Goal: Complete application form: Complete application form

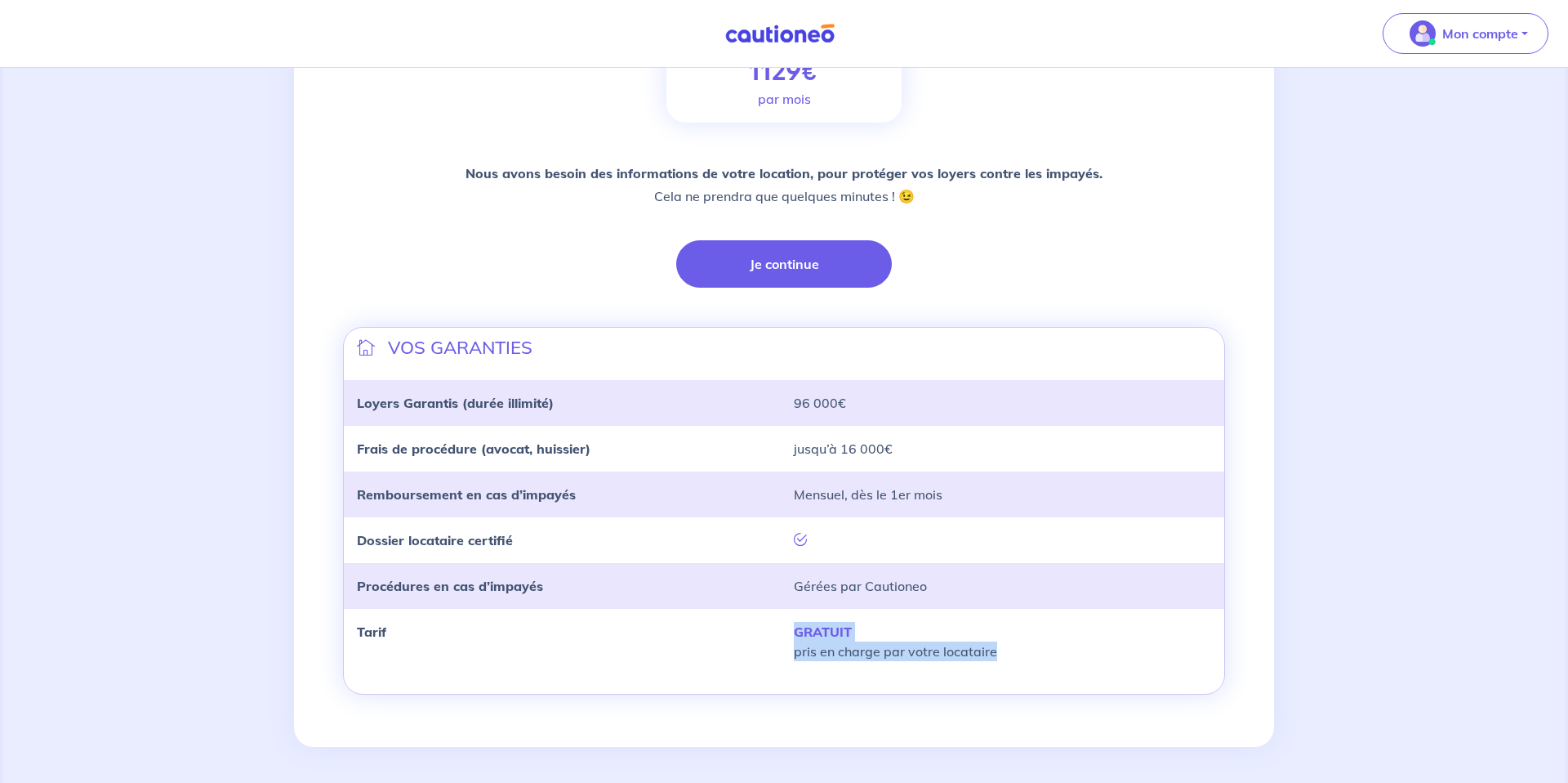
scroll to position [307, 0]
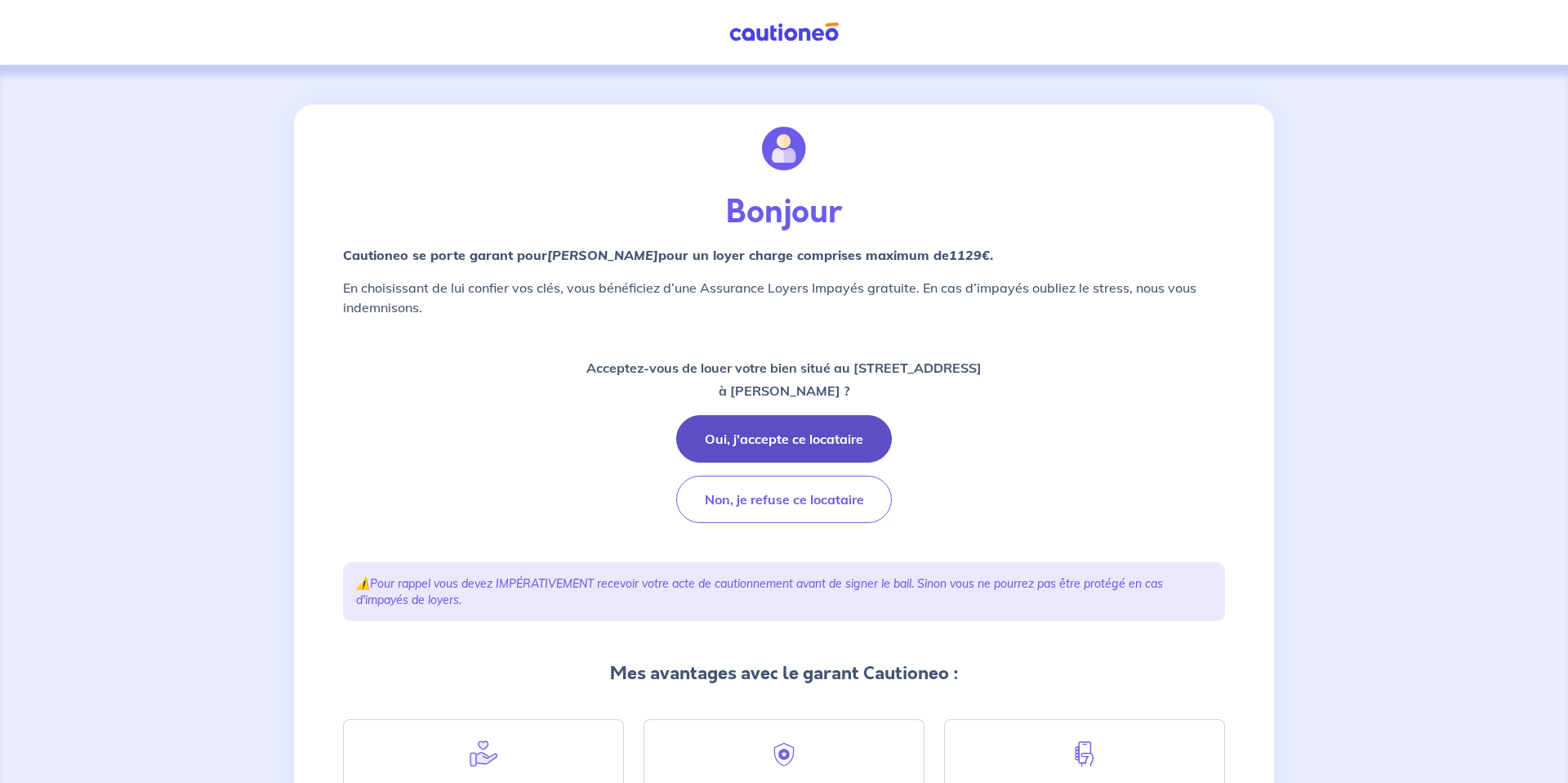
click at [762, 434] on button "Oui, j'accepte ce locataire" at bounding box center [784, 438] width 215 height 47
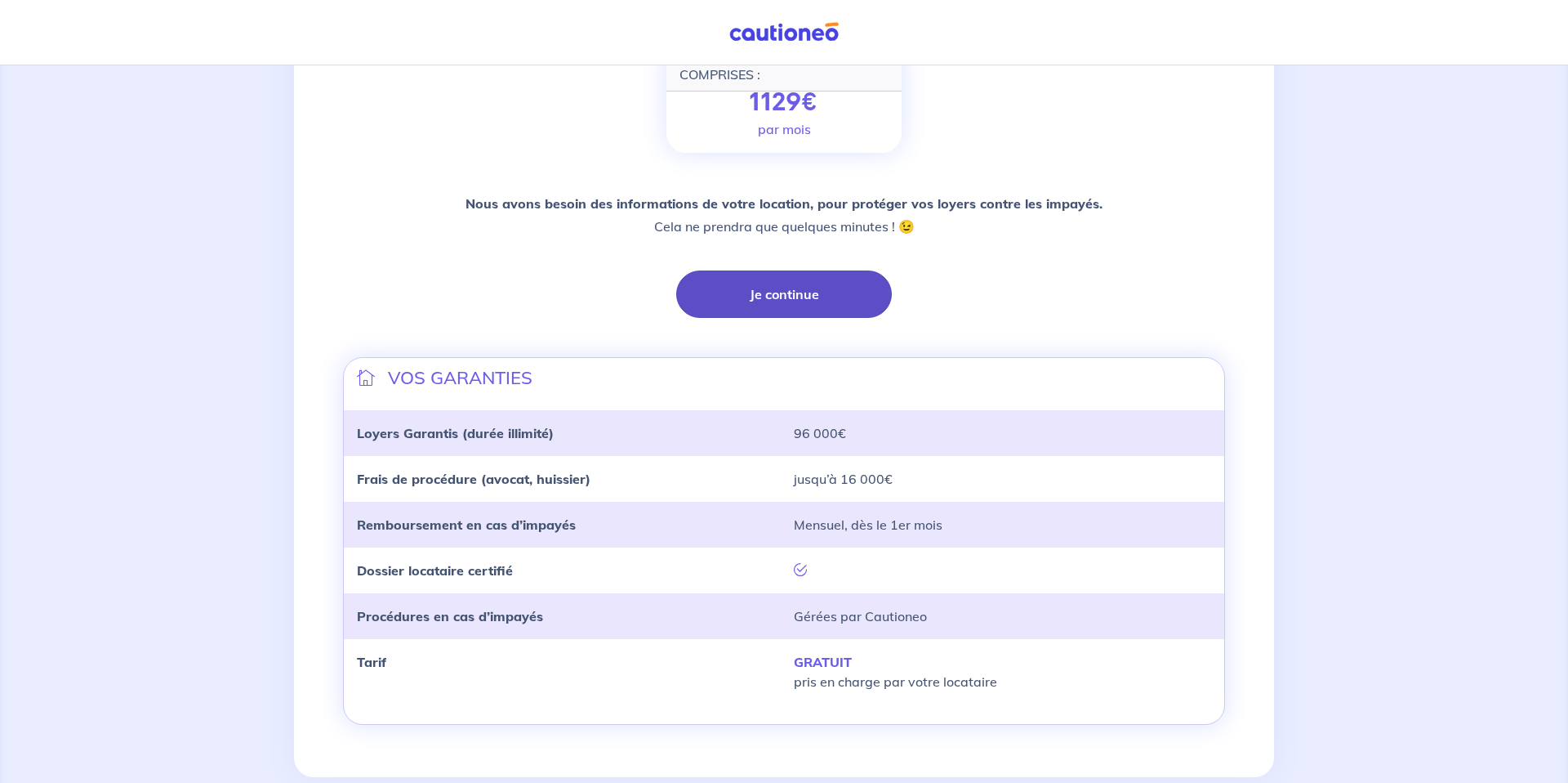
scroll to position [287, 0]
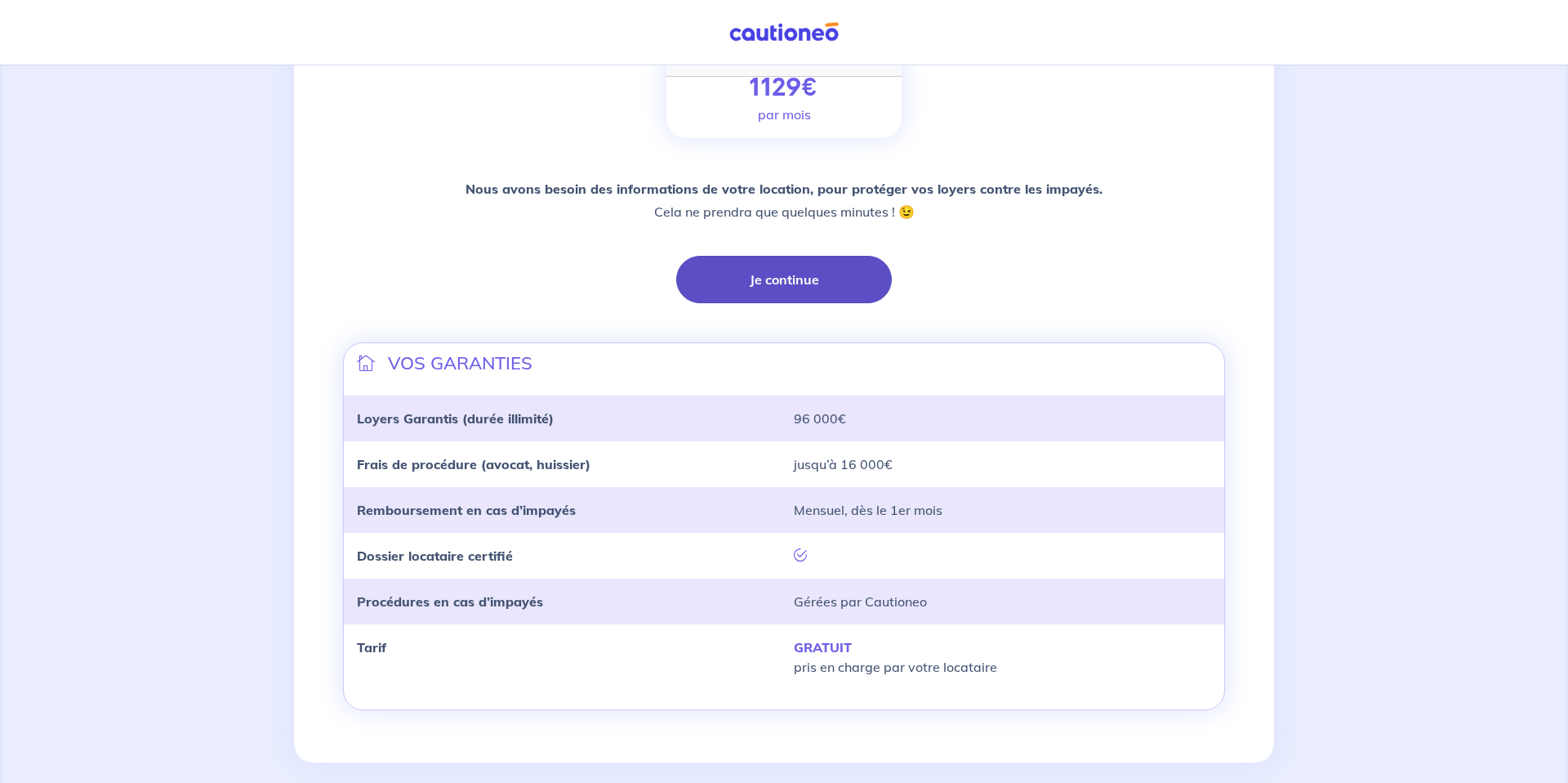
click at [816, 299] on button "Je continue" at bounding box center [784, 279] width 215 height 47
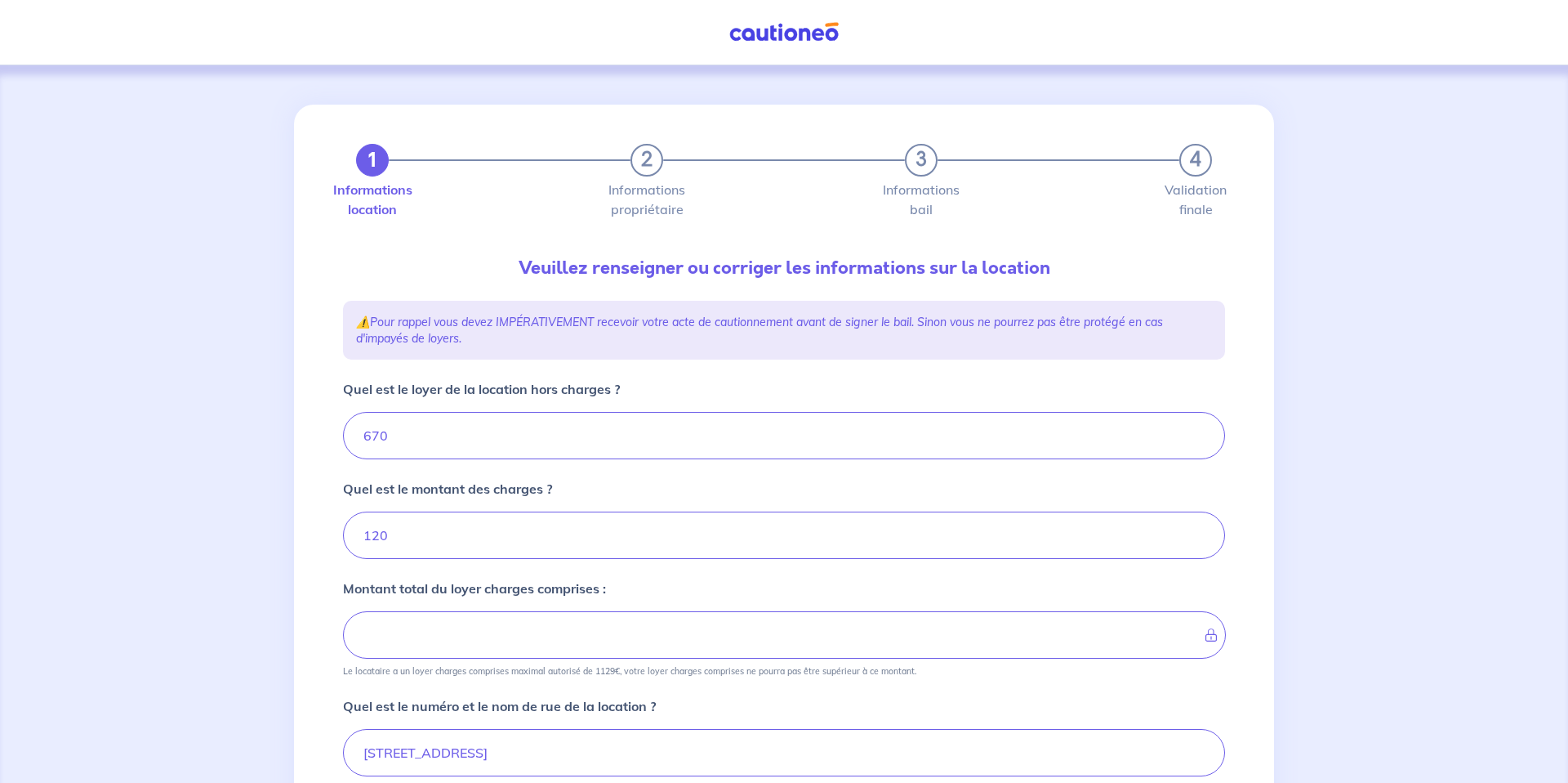
type input "790"
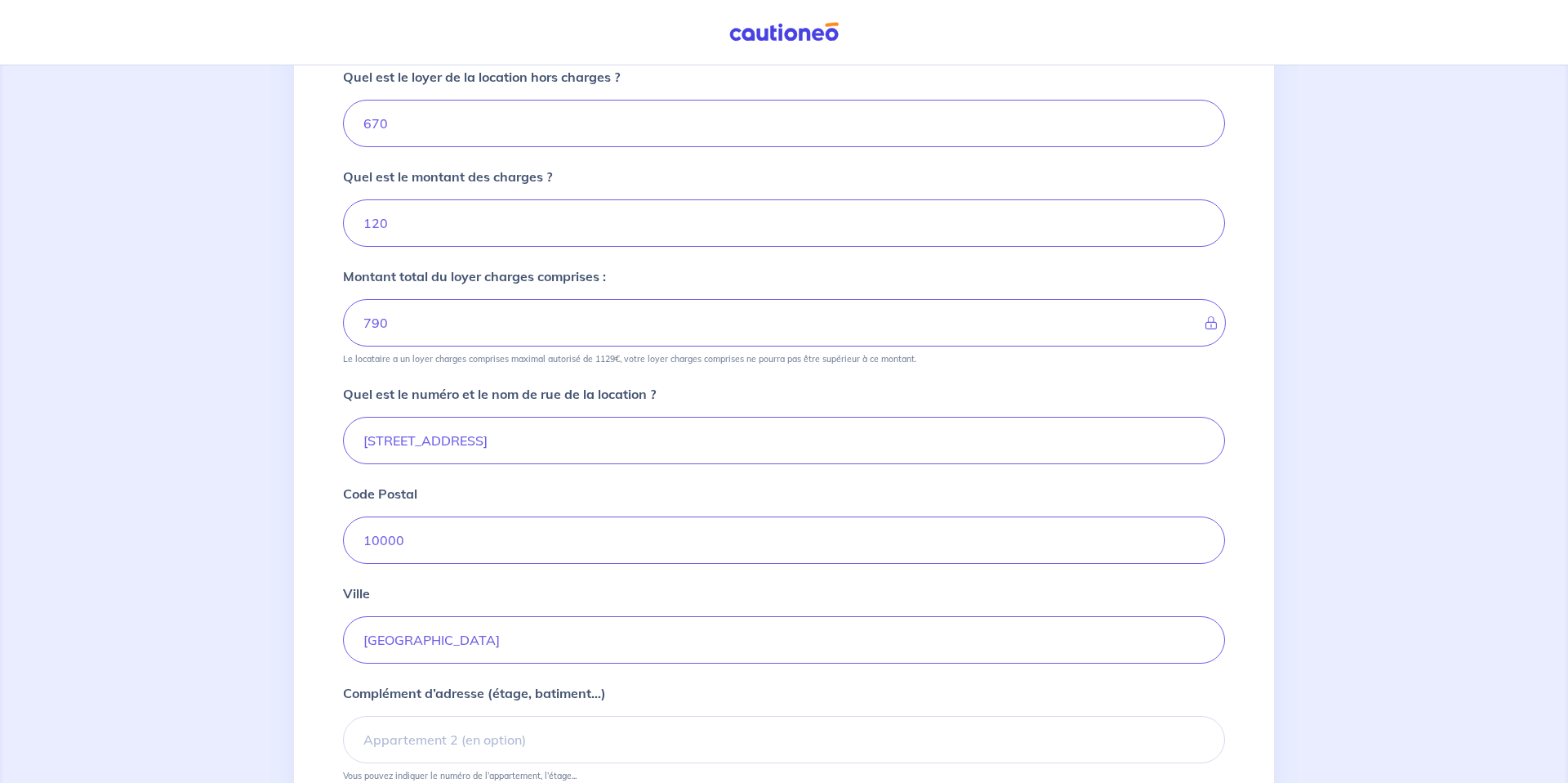
scroll to position [314, 0]
click at [482, 435] on input "21 Rue Voltaire" at bounding box center [784, 437] width 881 height 47
drag, startPoint x: 383, startPoint y: 438, endPoint x: 256, endPoint y: 429, distance: 127.3
click at [256, 429] on div "1 2 3 4 Informations location Informations propriétaire Informations bail Valid…" at bounding box center [784, 343] width 1568 height 1186
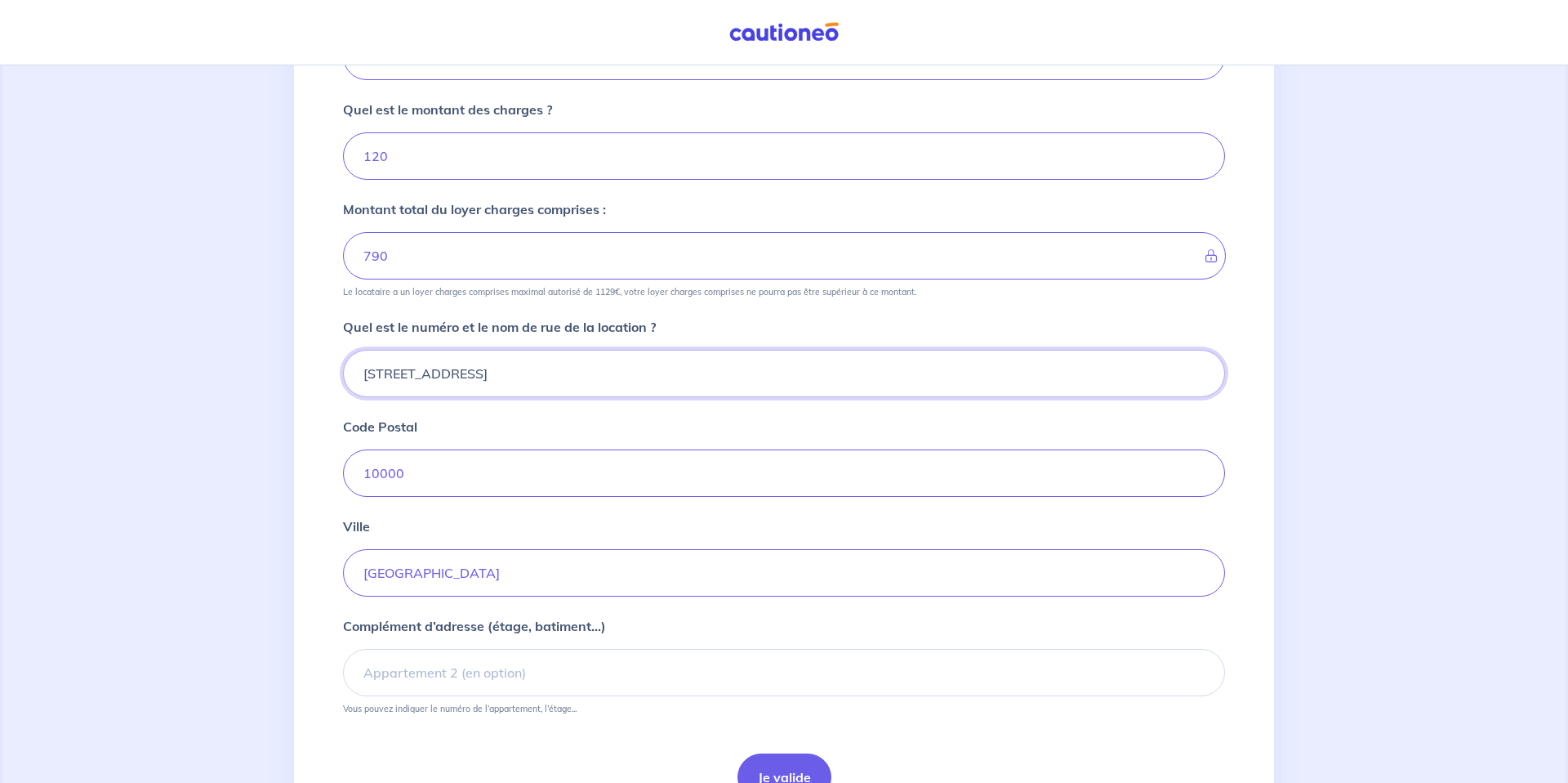
scroll to position [377, 0]
type input "2 Rue Courtalon"
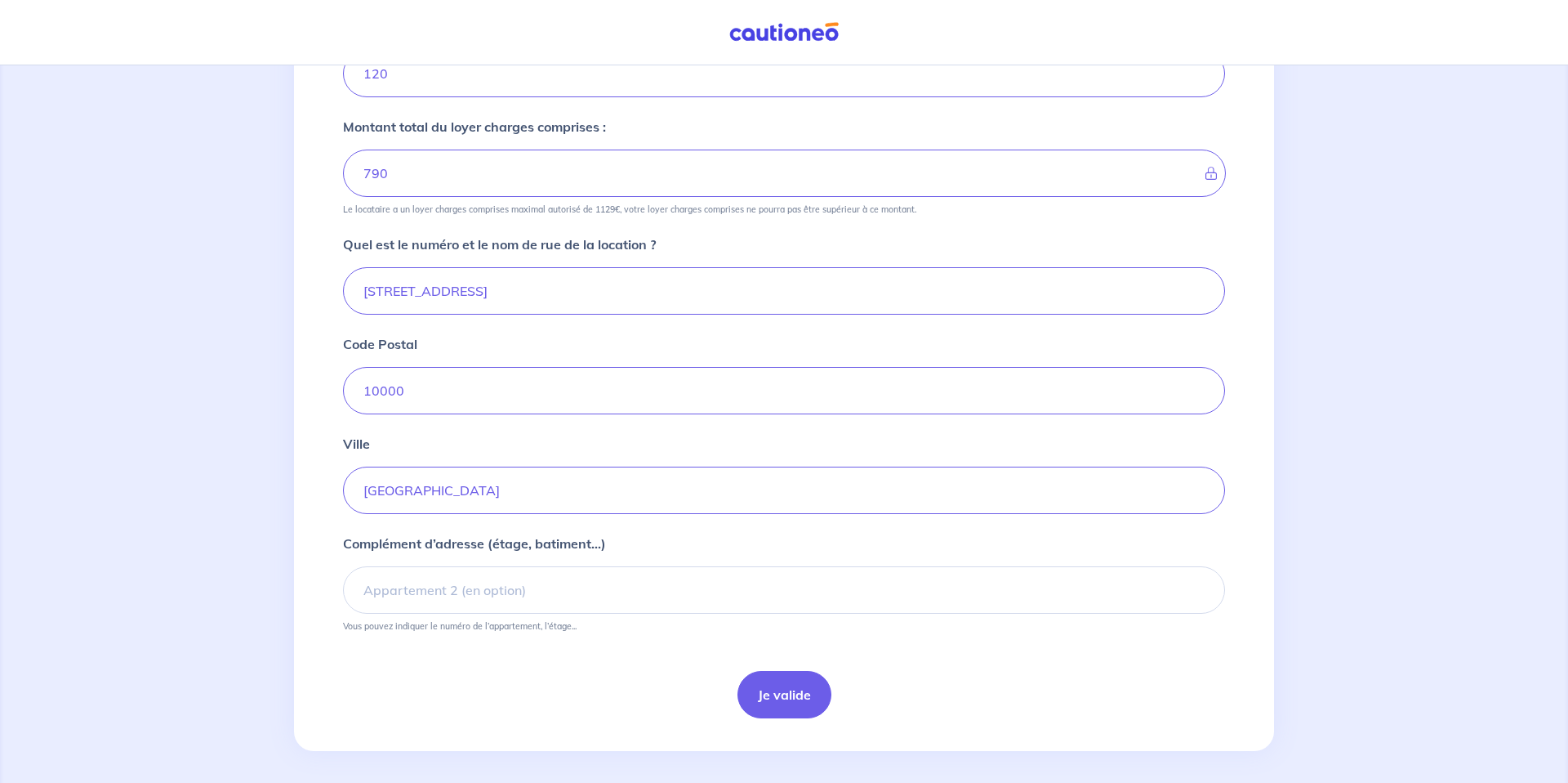
scroll to position [469, 0]
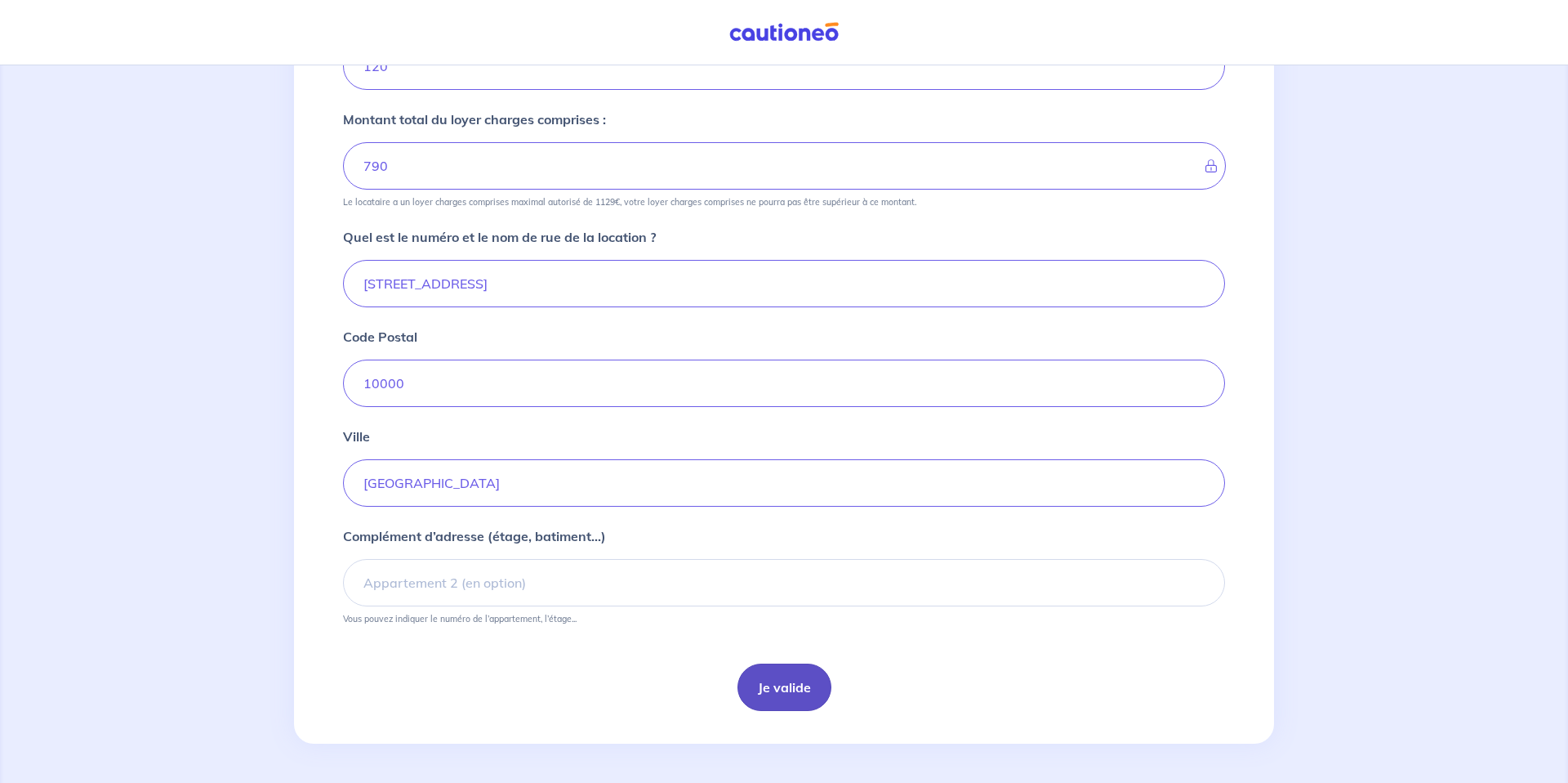
click at [811, 681] on button "Je valide" at bounding box center [784, 687] width 94 height 47
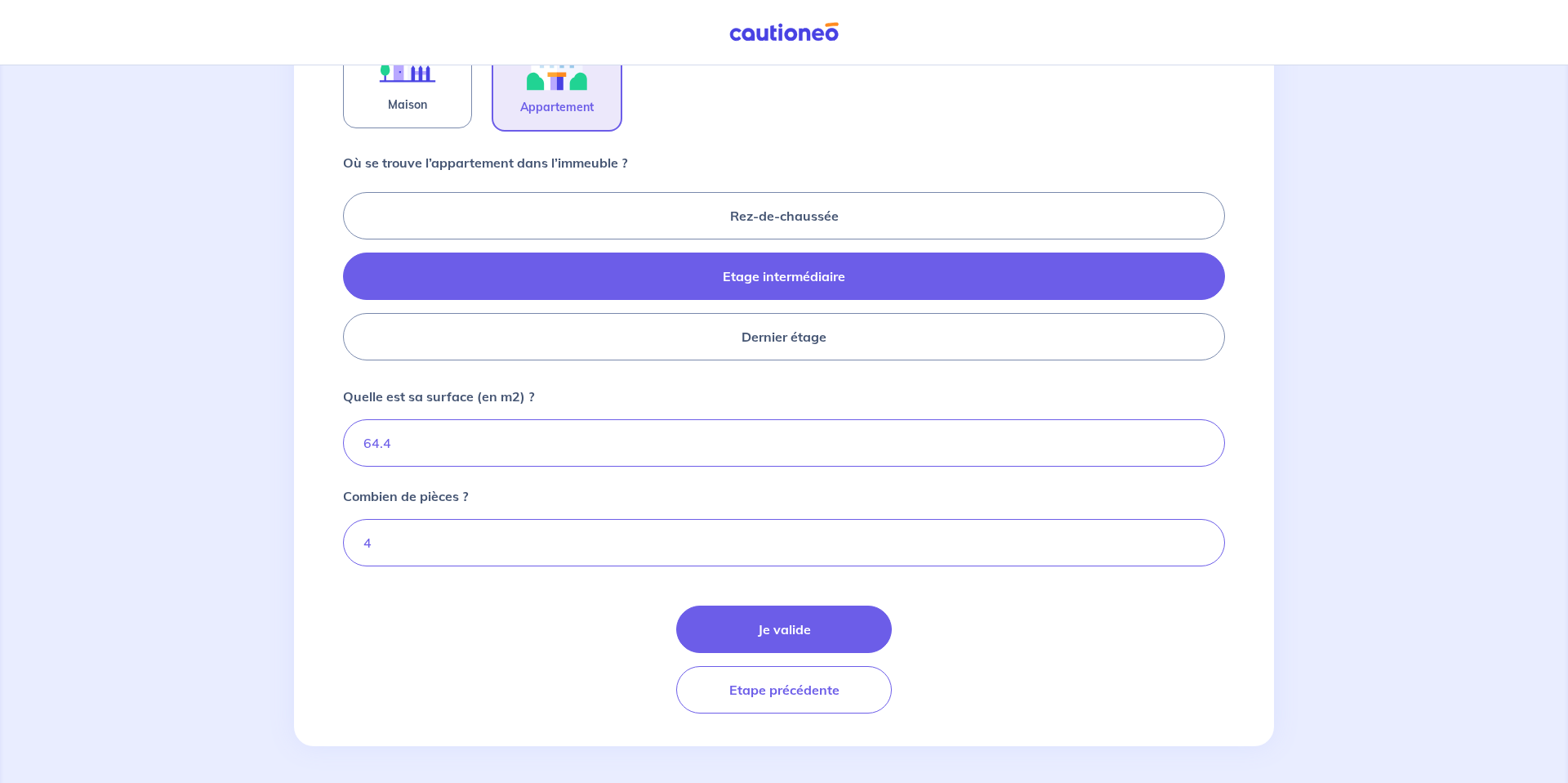
scroll to position [614, 0]
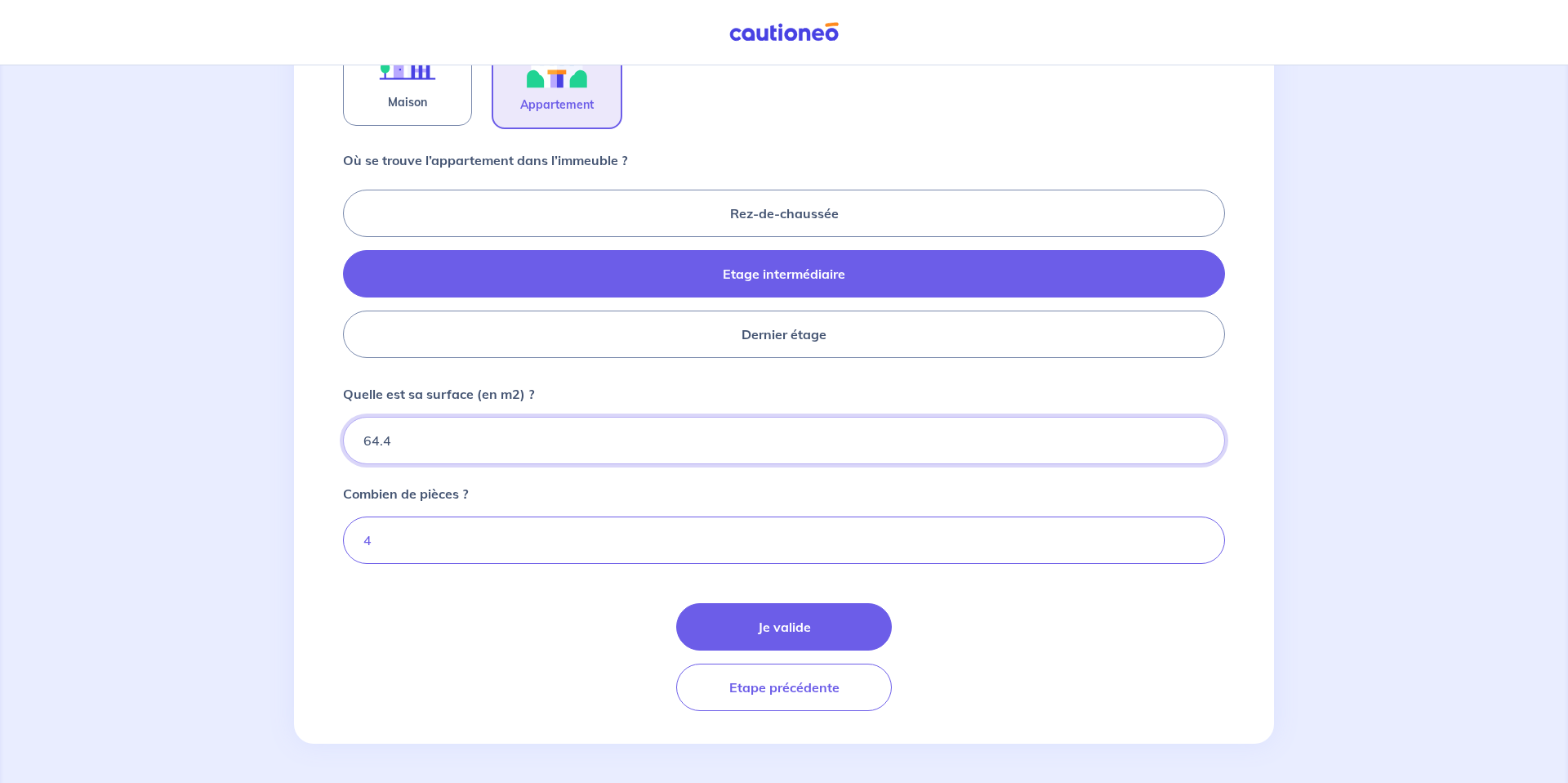
drag, startPoint x: 457, startPoint y: 448, endPoint x: 295, endPoint y: 450, distance: 162.0
click at [295, 450] on div "1 2 3 4 Informations location Informations propriétaire Informations bail Valid…" at bounding box center [784, 116] width 979 height 1253
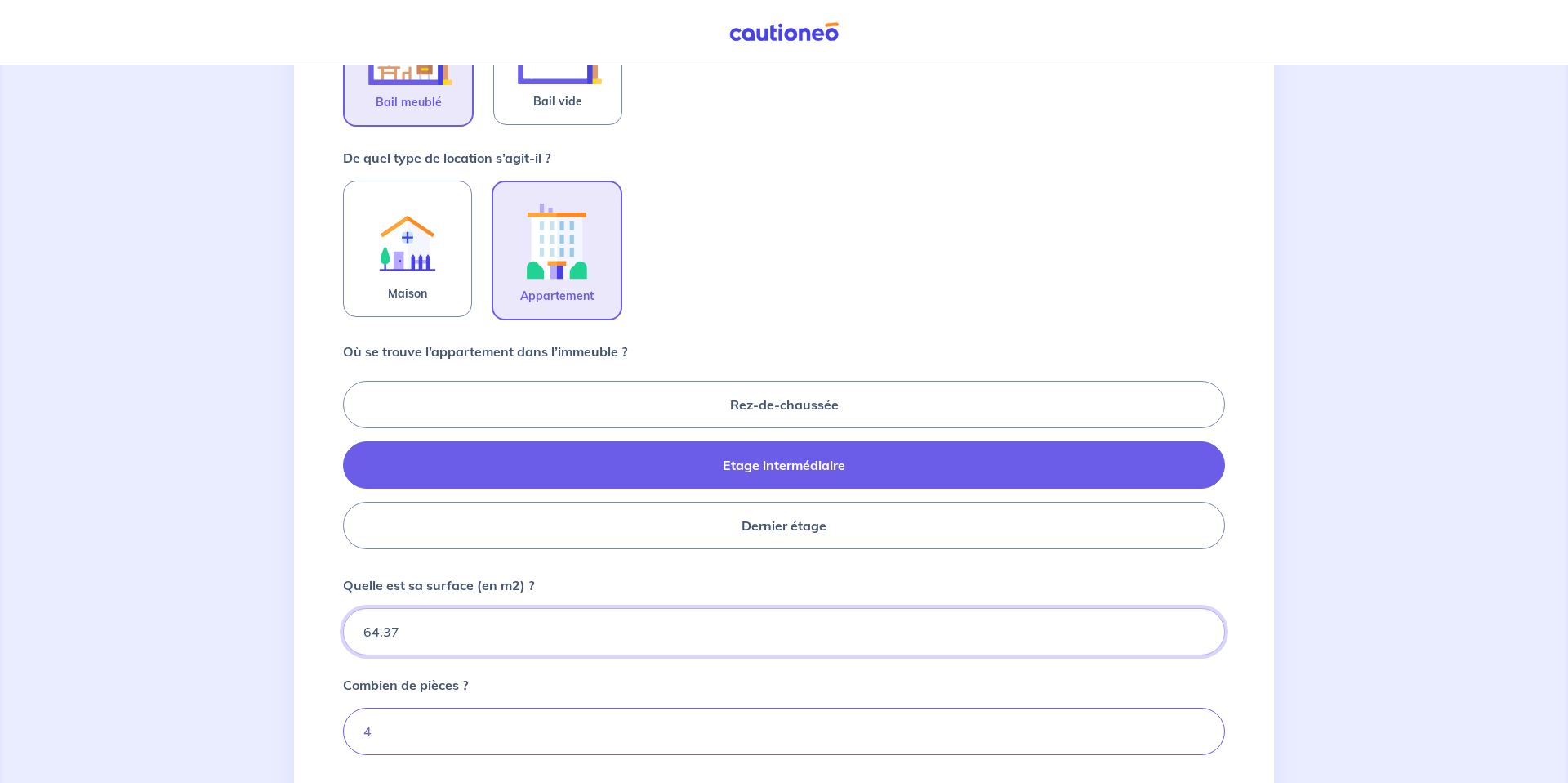
type input "64.37"
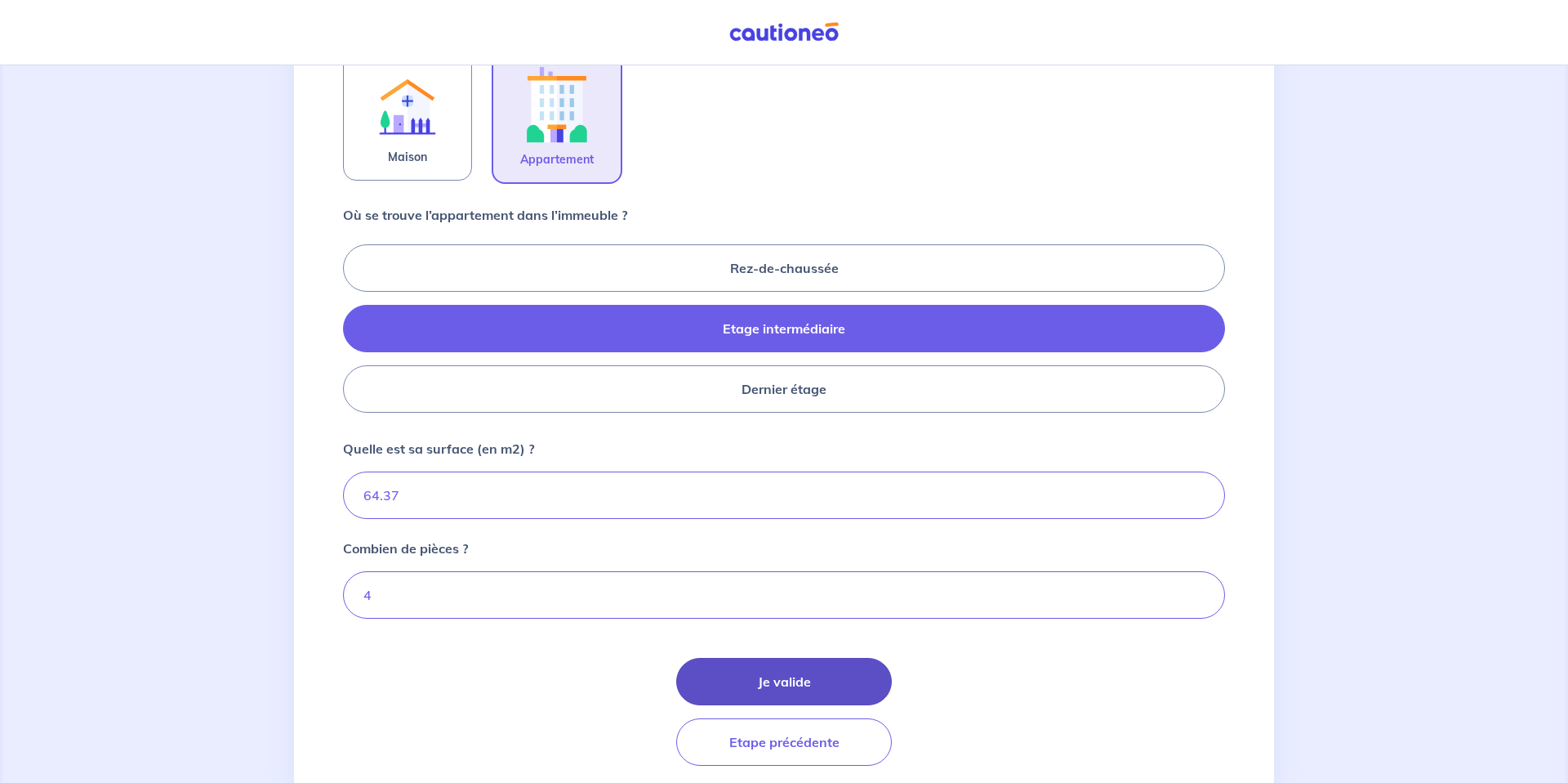
scroll to position [564, 0]
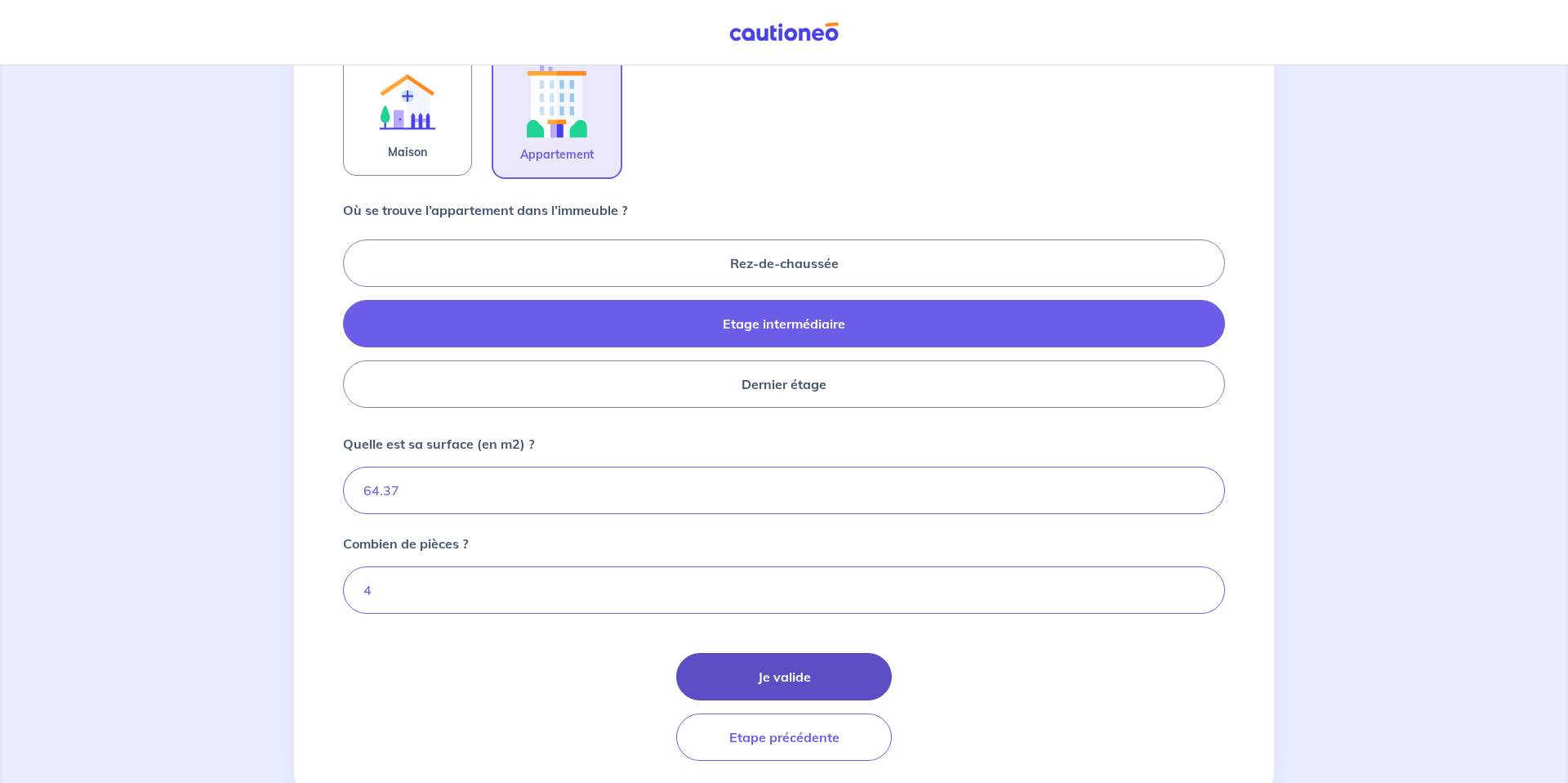
click at [772, 679] on button "Je valide" at bounding box center [784, 676] width 215 height 47
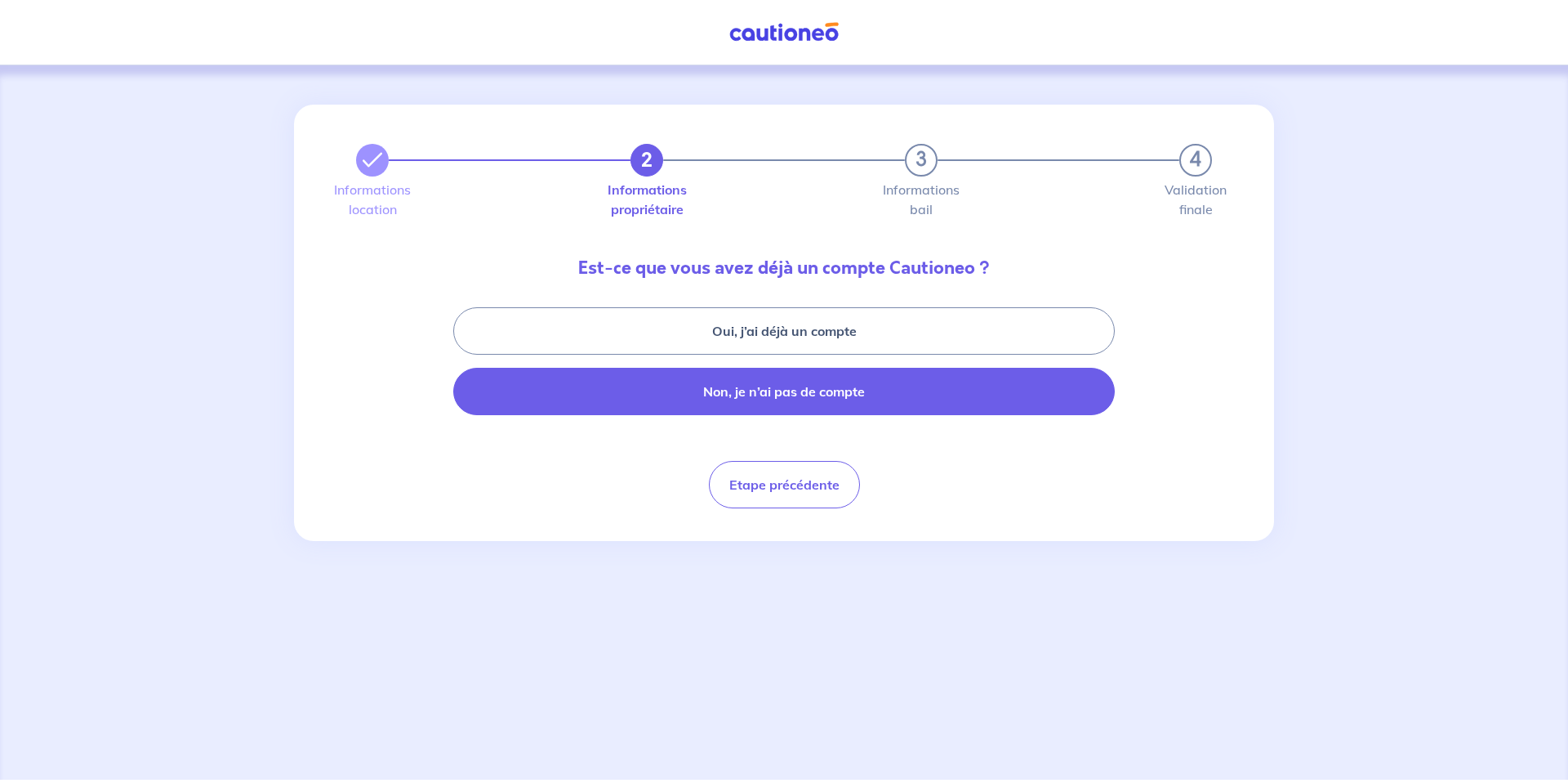
click at [838, 385] on button "Non, je n’ai pas de compte" at bounding box center [784, 391] width 662 height 47
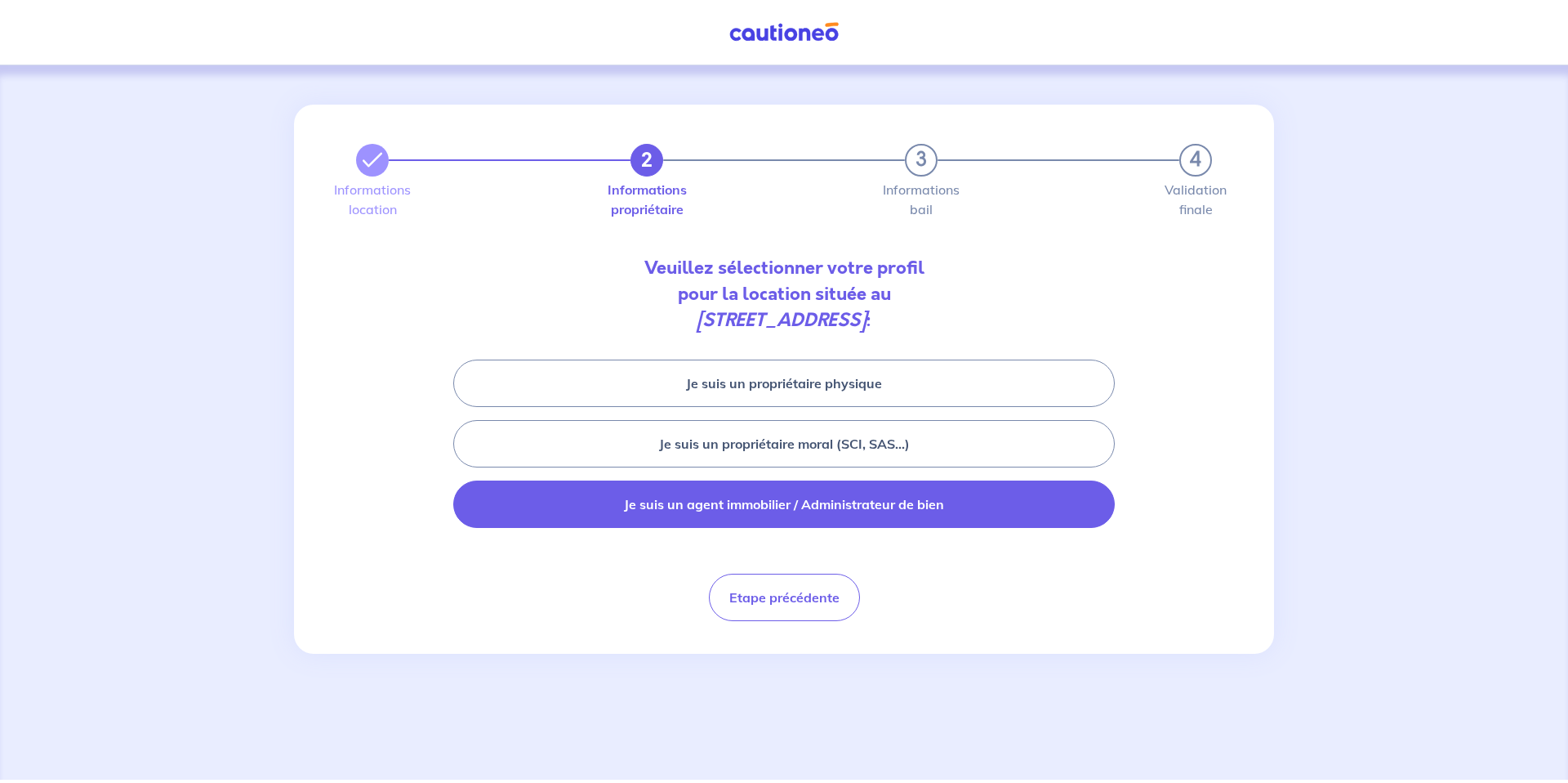
click at [858, 507] on button "Je suis un agent immobilier / Administrateur de bien" at bounding box center [784, 504] width 662 height 47
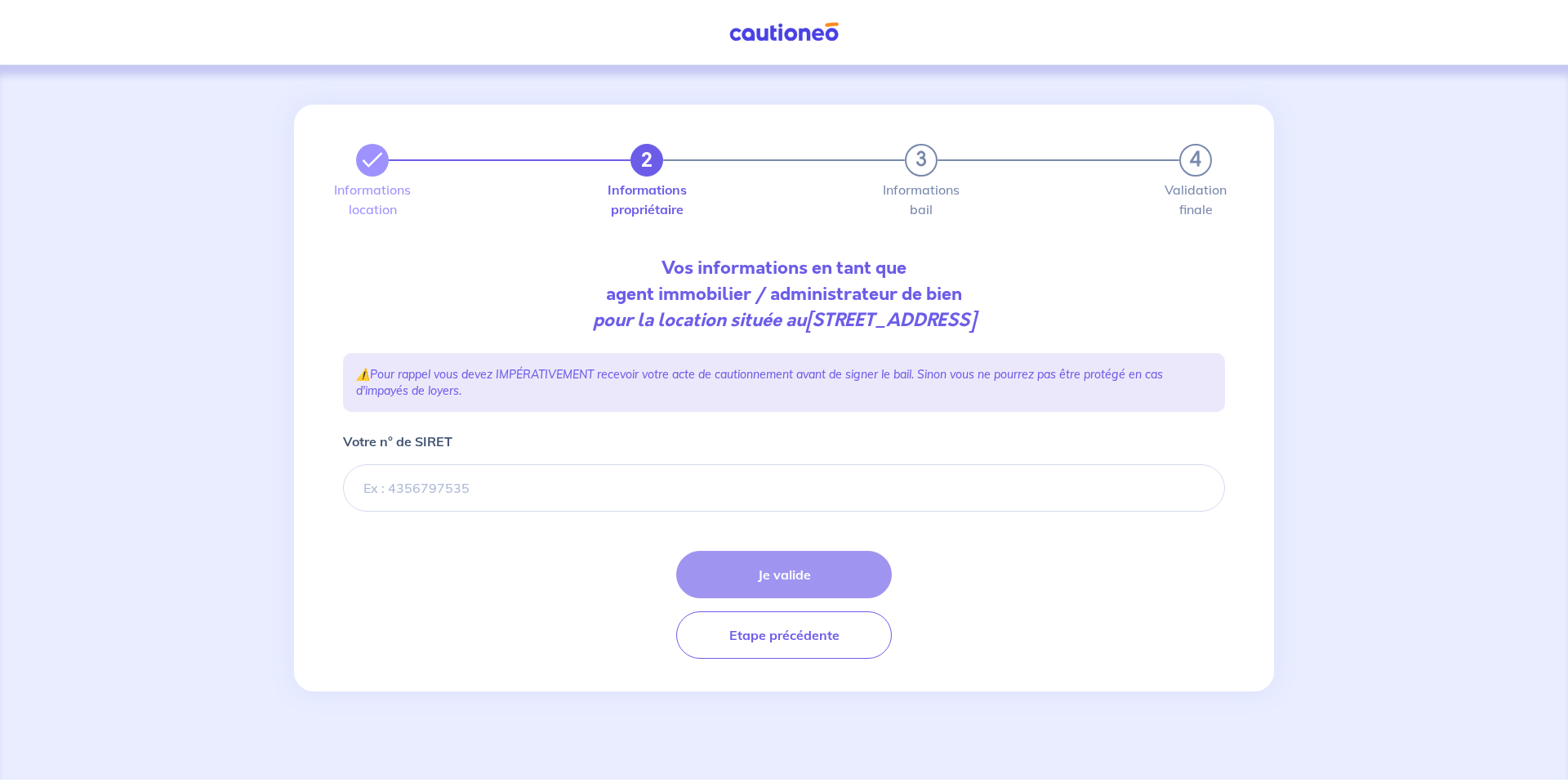
click at [595, 481] on input "Votre n° de SIRET" at bounding box center [784, 487] width 881 height 47
click at [447, 485] on input "Votre n° de SIRET" at bounding box center [784, 487] width 881 height 47
paste input "87871718000037"
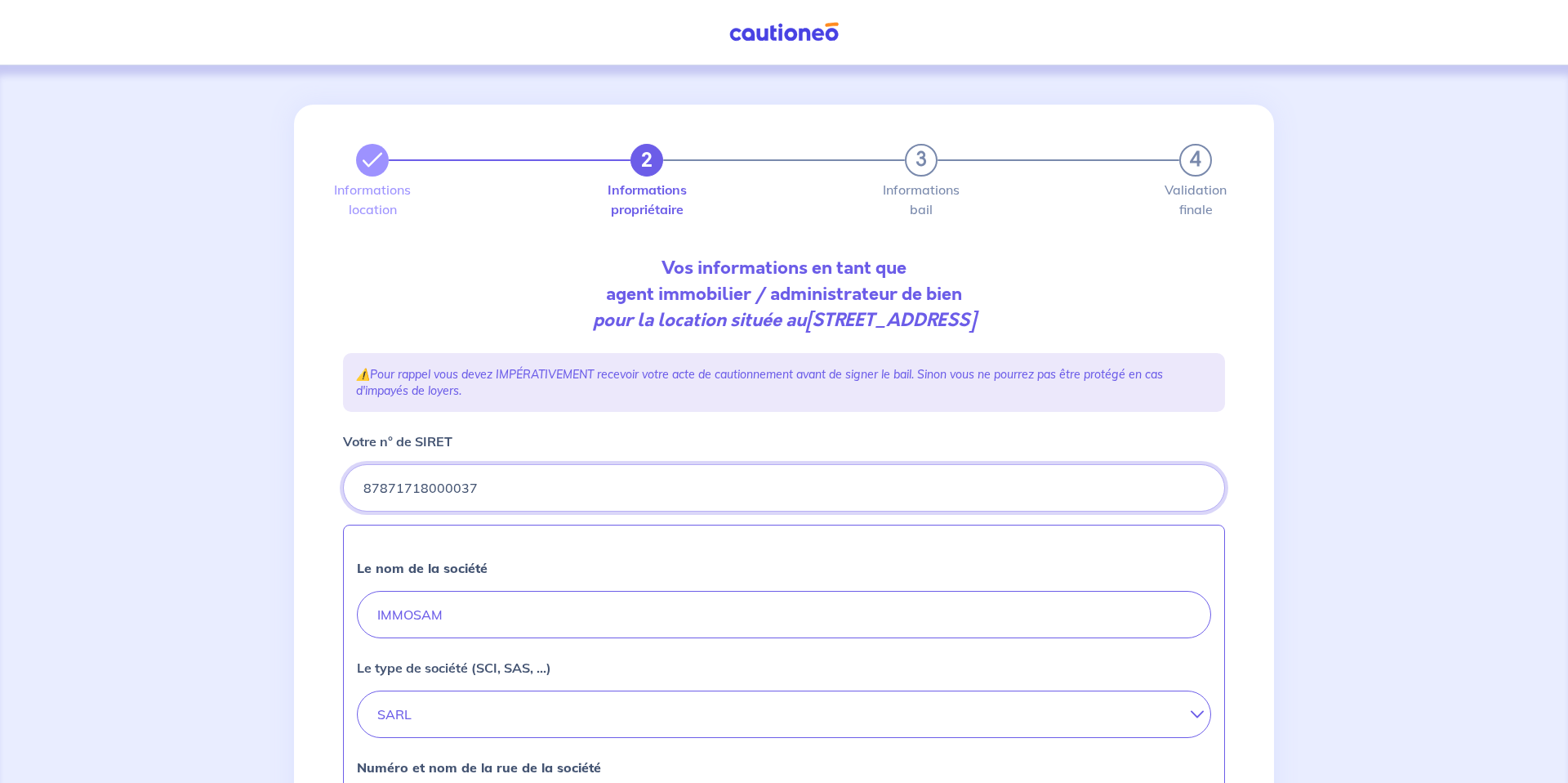
type input "87871718000037"
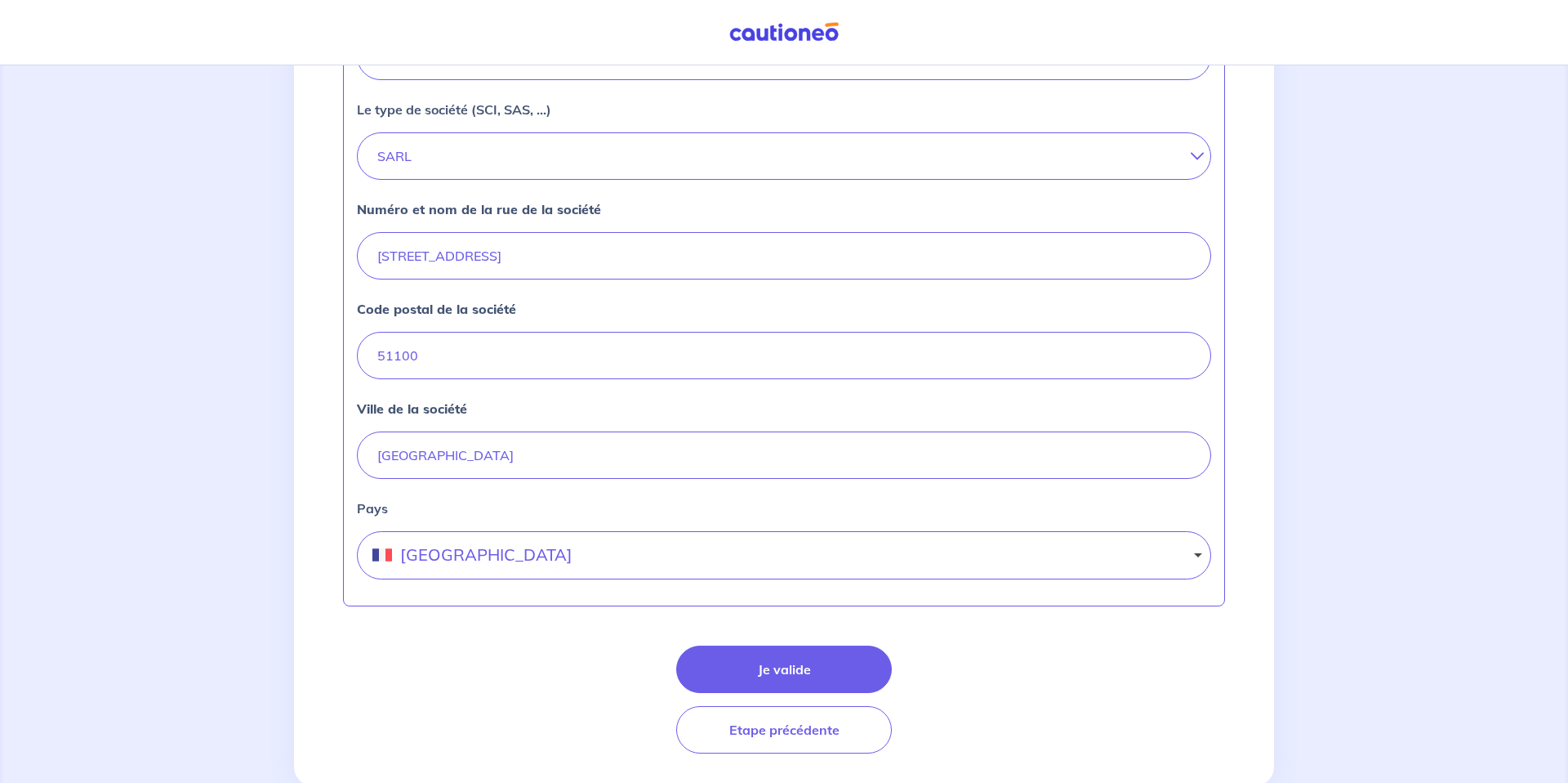
scroll to position [558, 0]
click at [724, 655] on button "Je valide" at bounding box center [784, 667] width 215 height 47
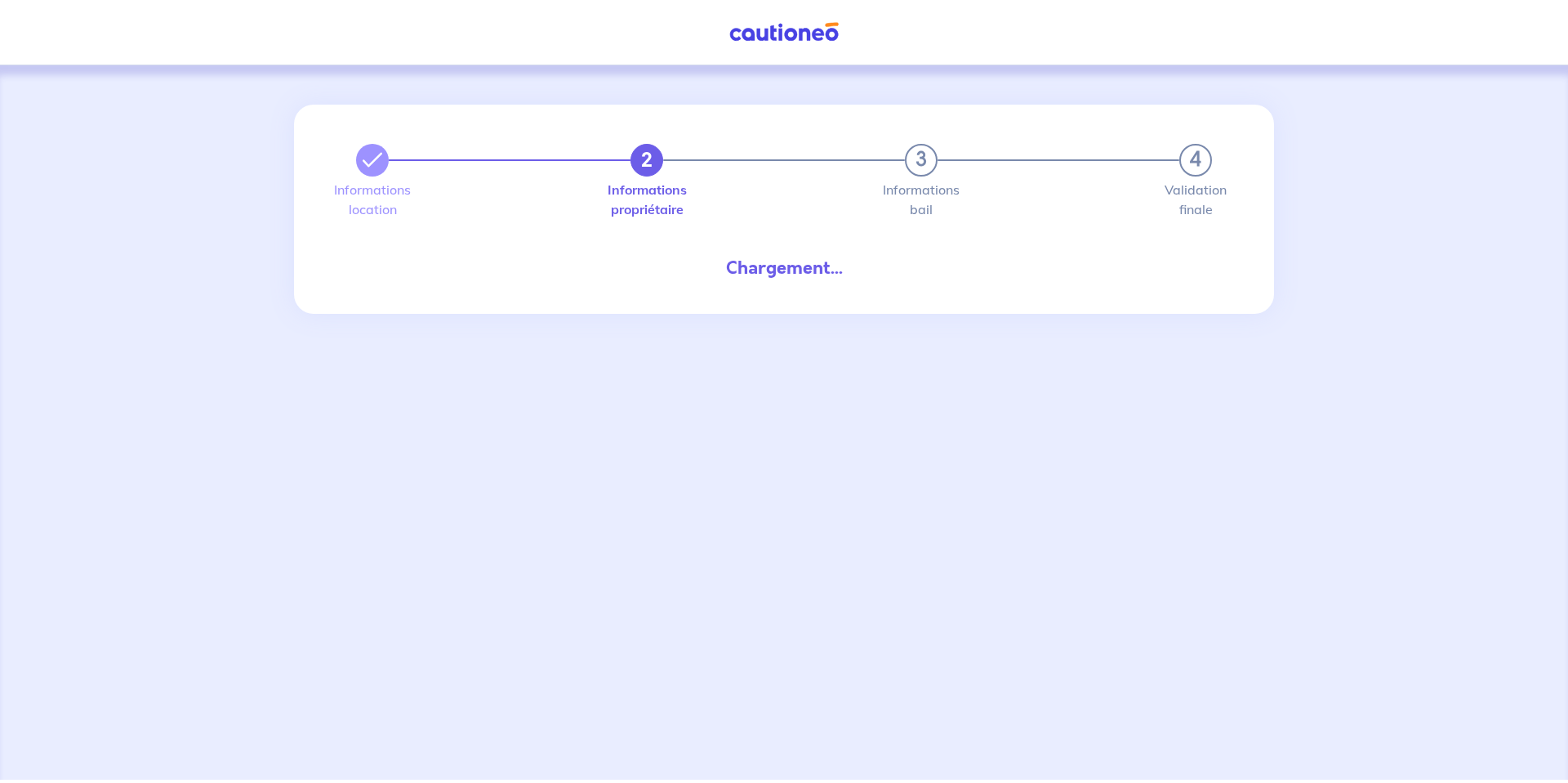
select select "FR"
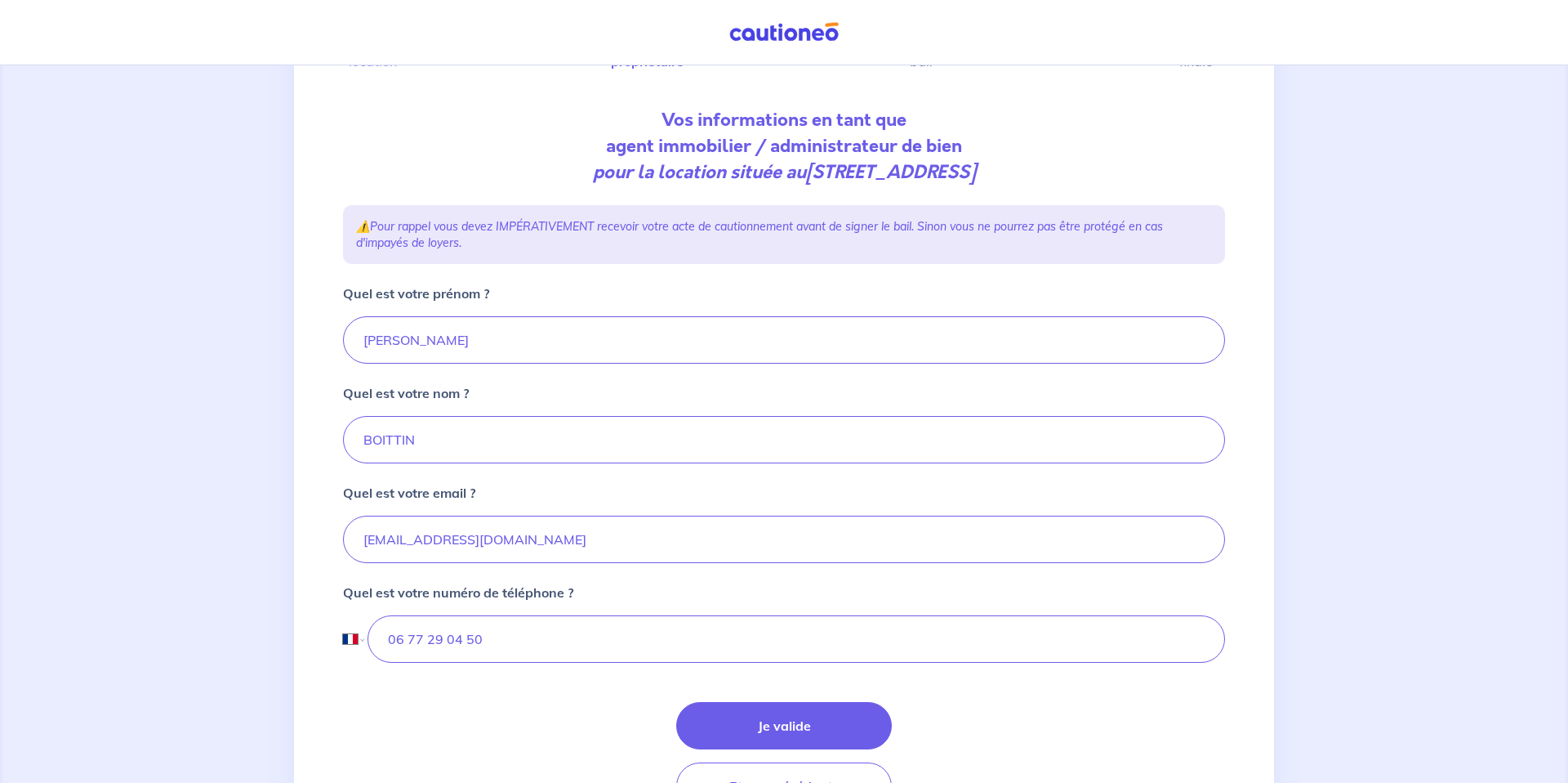
scroll to position [151, 0]
drag, startPoint x: 472, startPoint y: 340, endPoint x: 275, endPoint y: 325, distance: 197.6
click at [275, 325] on div "2 3 4 Informations location Informations propriétaire Informations bail Validat…" at bounding box center [784, 397] width 1568 height 964
type input "Samir"
click at [394, 429] on input "BOITTIN" at bounding box center [784, 436] width 881 height 47
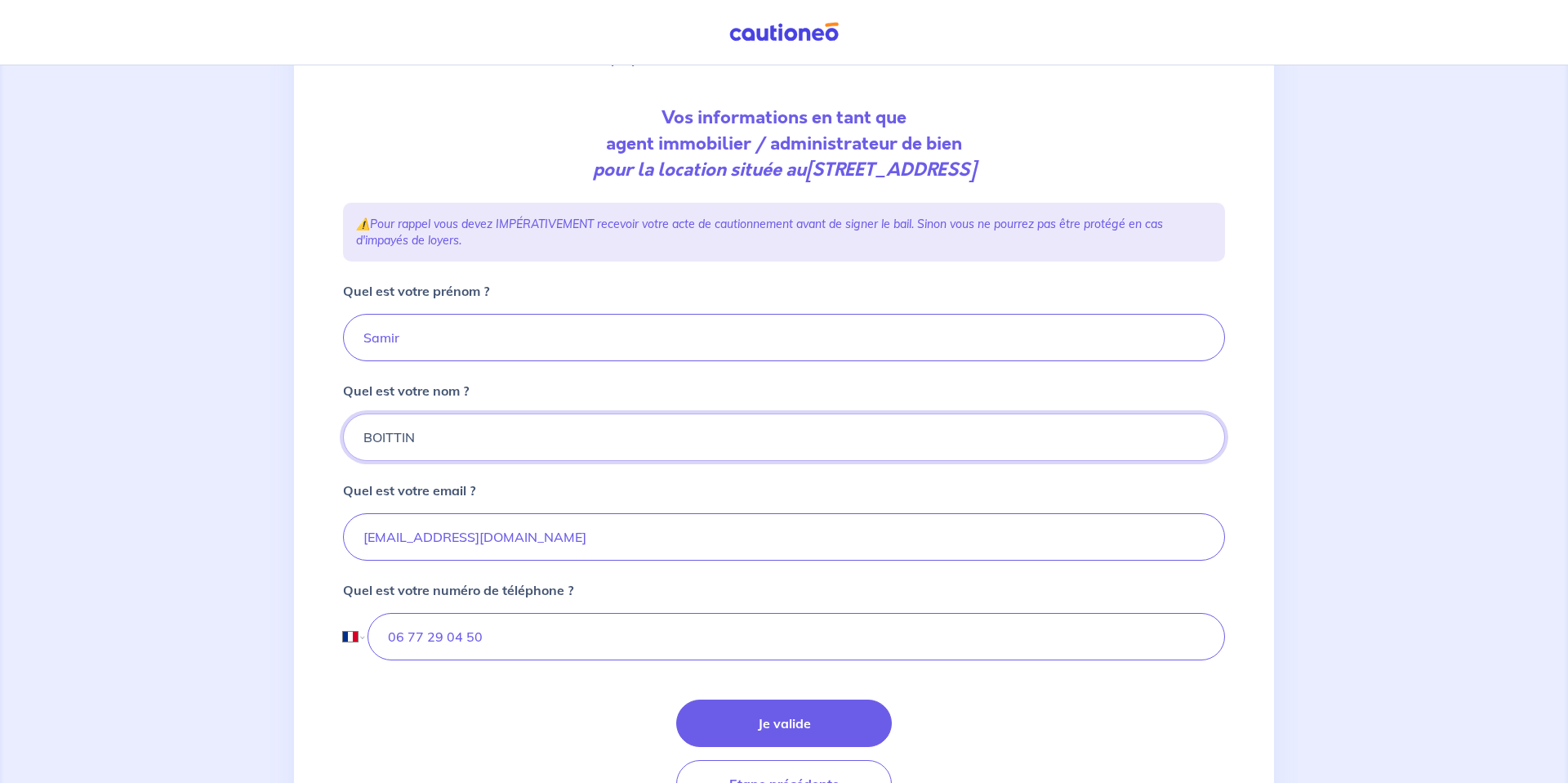
drag, startPoint x: 456, startPoint y: 453, endPoint x: 315, endPoint y: 432, distance: 142.6
click at [315, 432] on div "2 3 4 Informations location Informations propriétaire Informations bail Validat…" at bounding box center [784, 398] width 979 height 886
type input "BOUGUERMOUH"
click at [823, 496] on div "Quel est votre email ? gestion@hellomyflat.fr" at bounding box center [784, 520] width 881 height 80
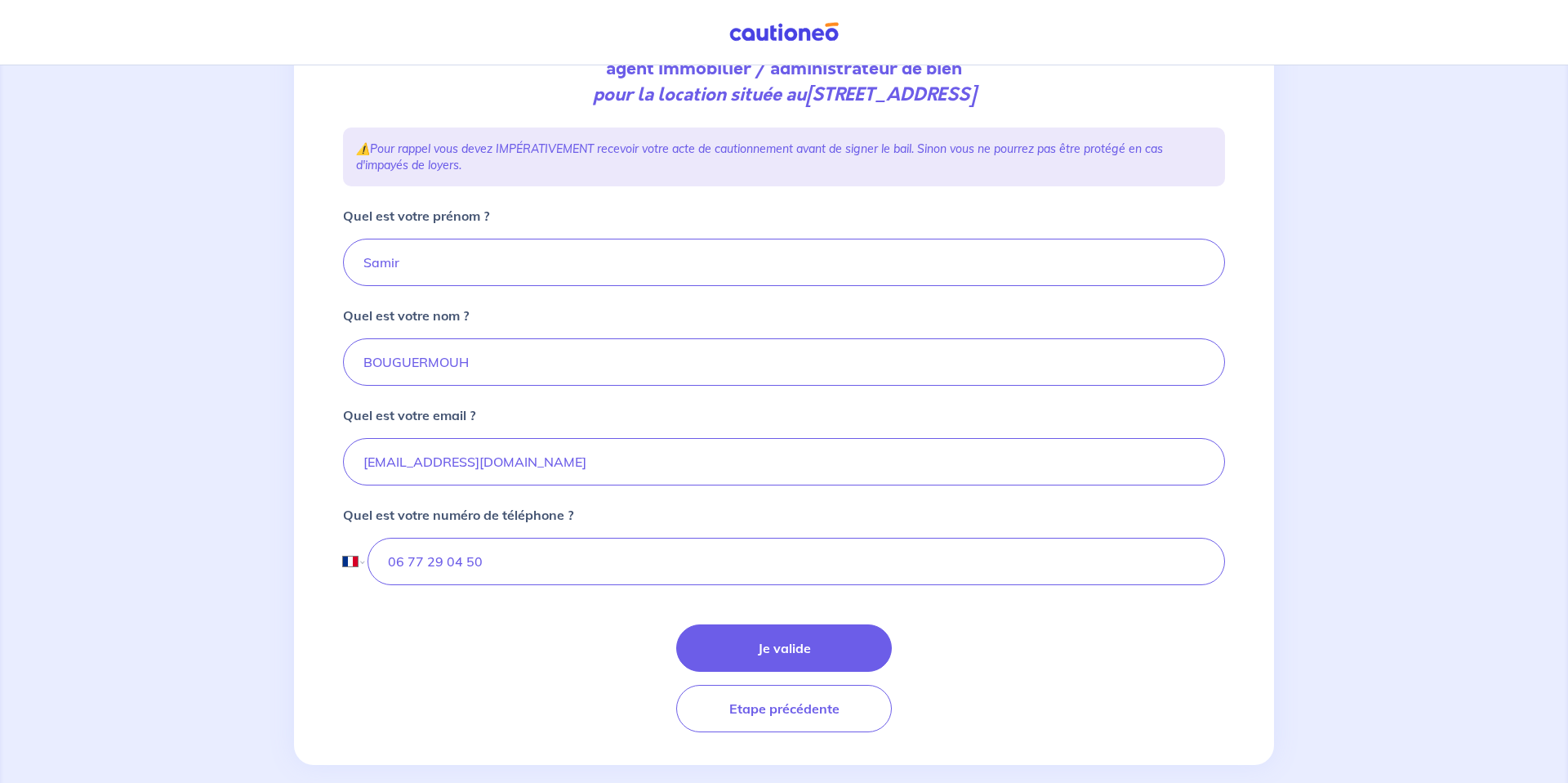
scroll to position [247, 0]
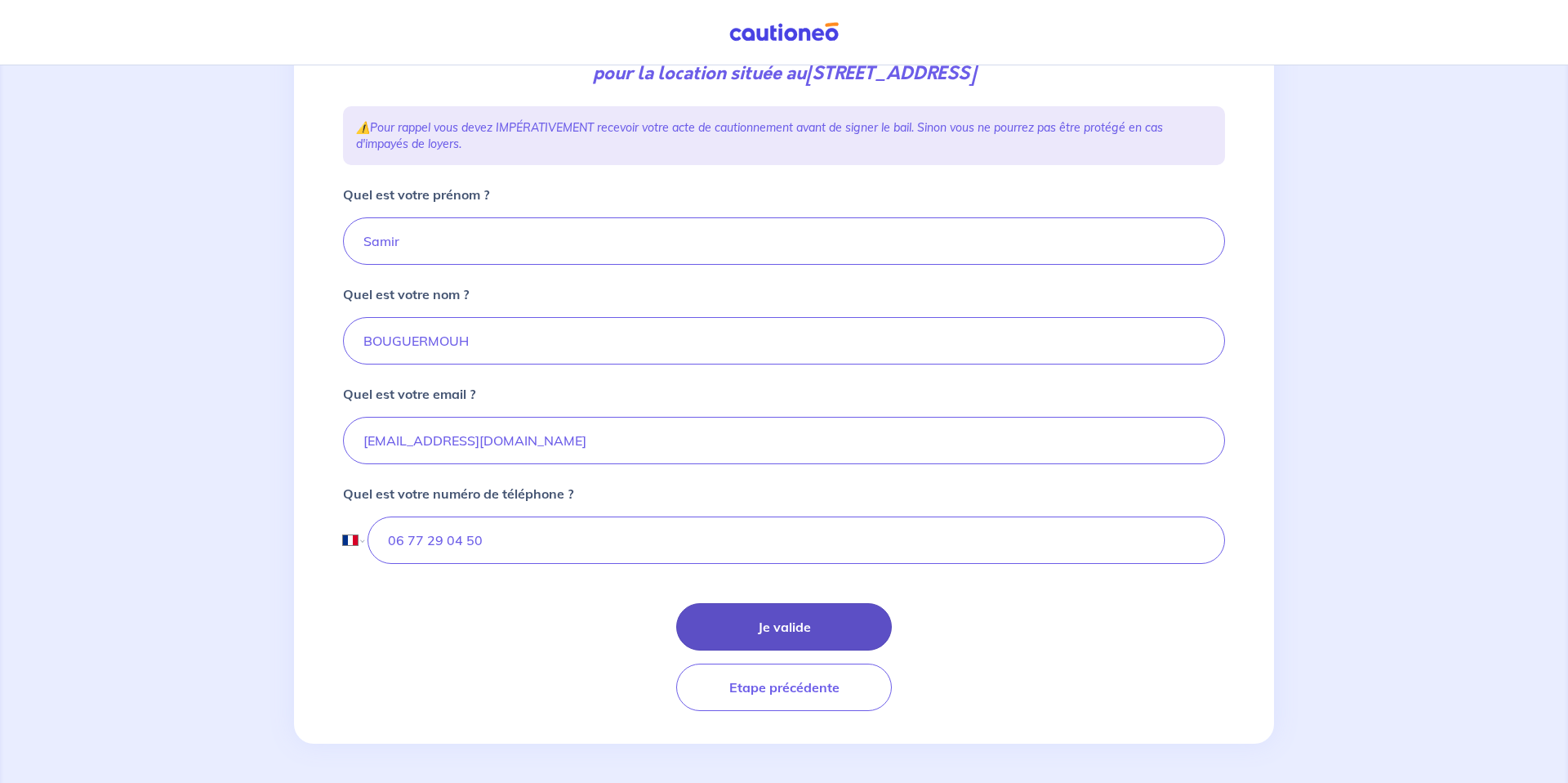
click at [759, 629] on button "Je valide" at bounding box center [784, 626] width 215 height 47
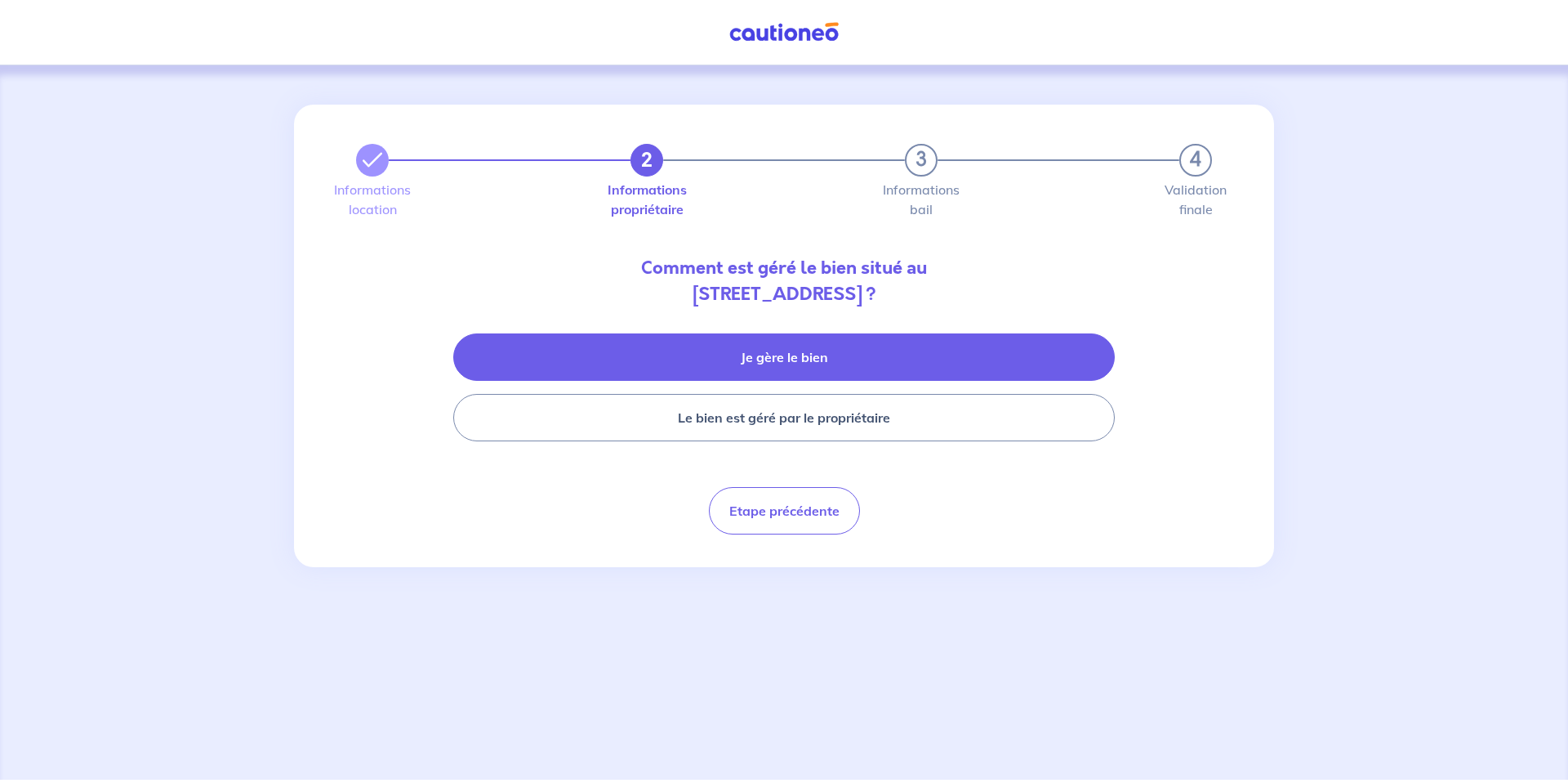
click at [851, 346] on button "Je gère le bien" at bounding box center [784, 357] width 662 height 47
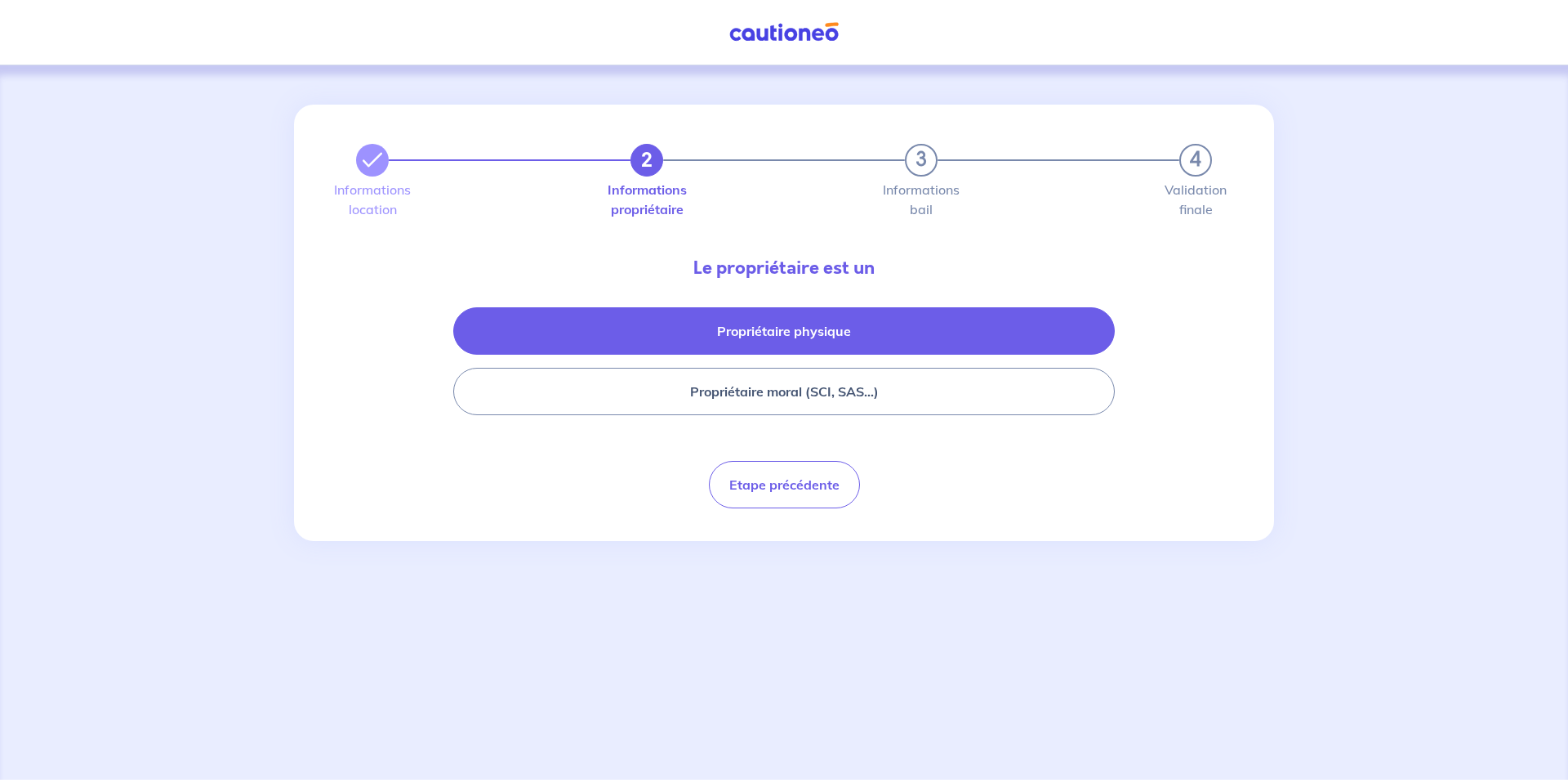
click at [683, 334] on button "Propriétaire physique" at bounding box center [784, 330] width 662 height 47
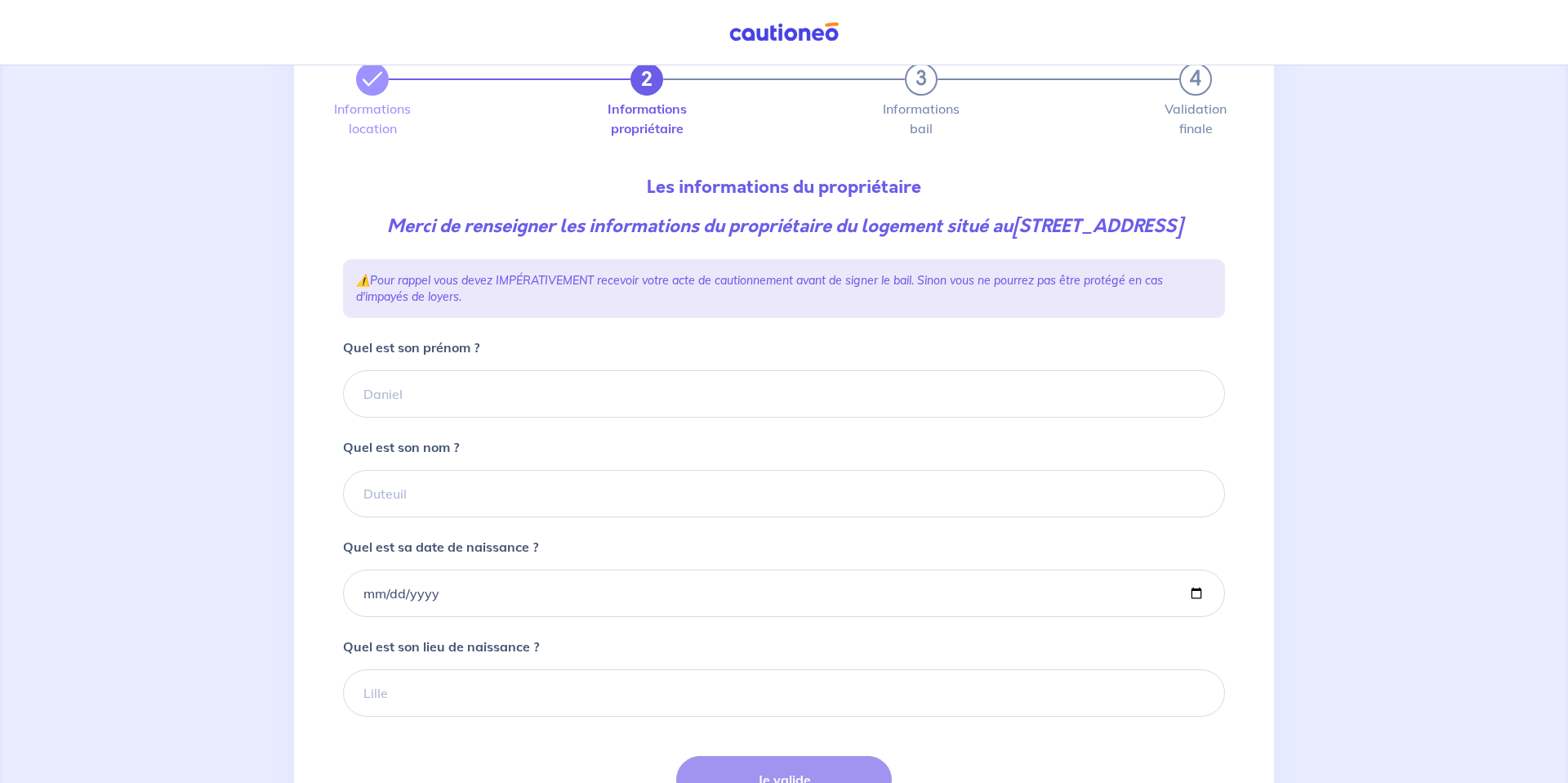
scroll to position [81, 0]
click at [430, 417] on input "Quel est son prénom ?" at bounding box center [784, 392] width 881 height 47
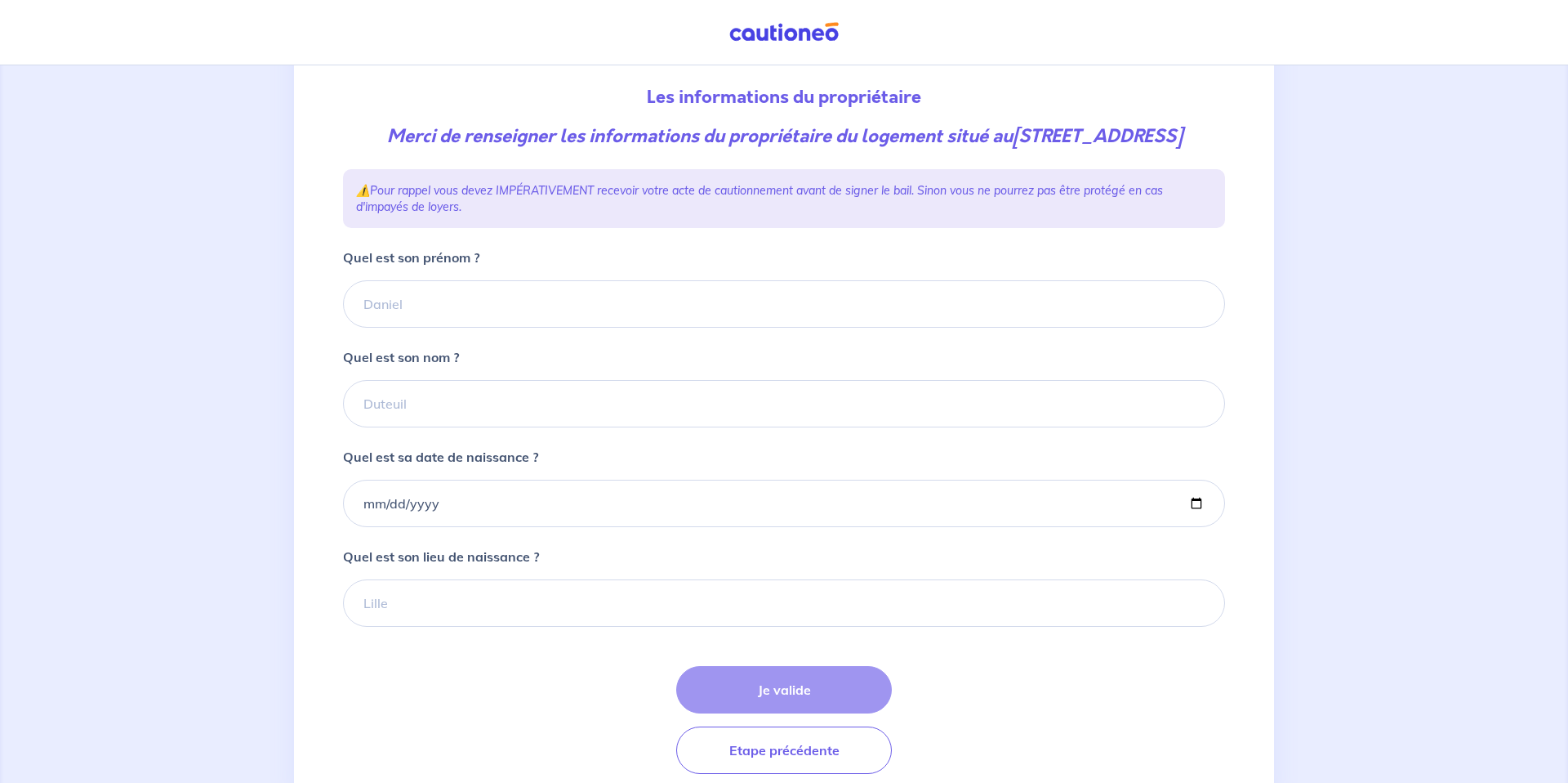
scroll to position [153, 0]
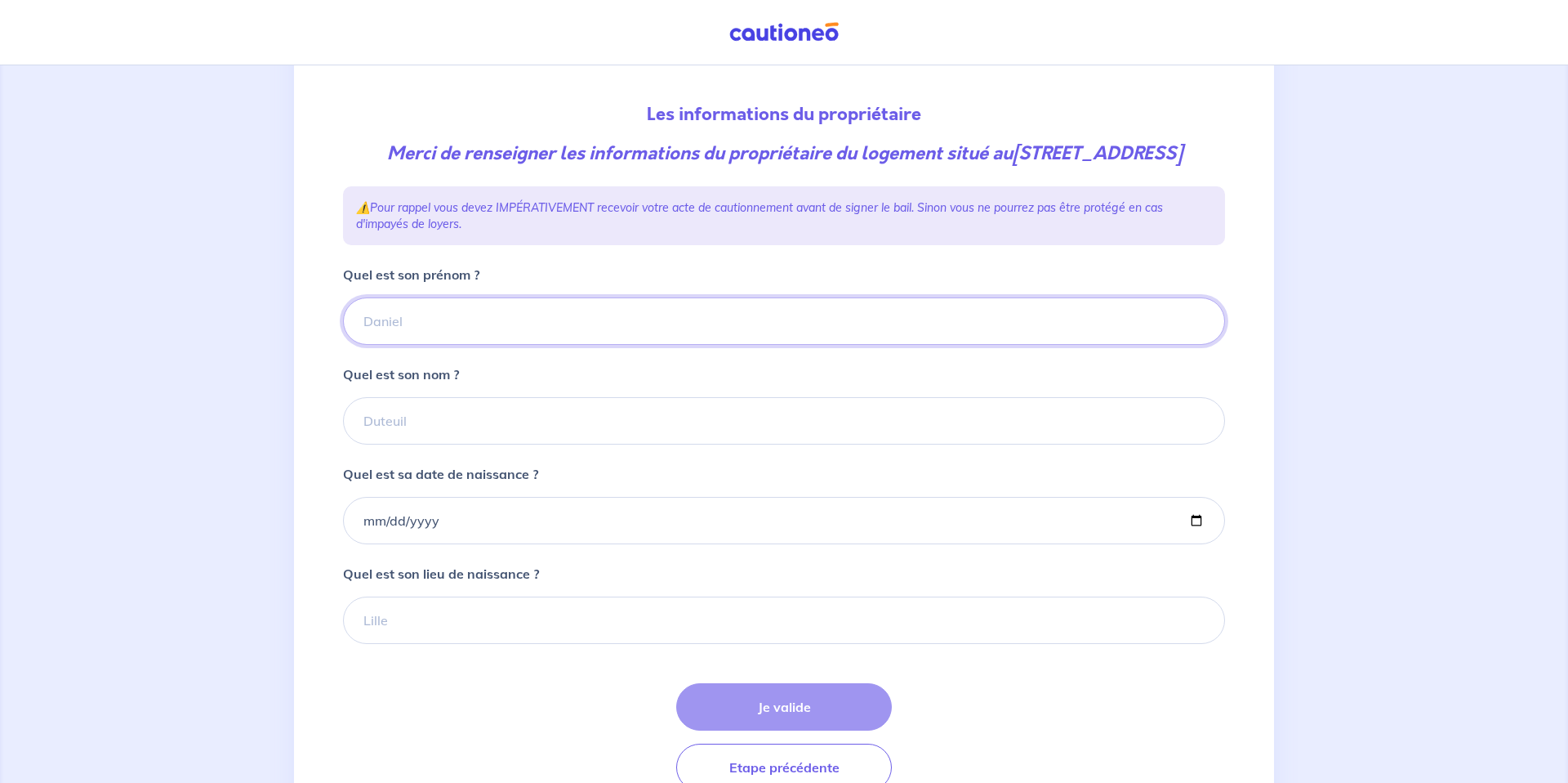
click at [419, 345] on input "Quel est son prénom ?" at bounding box center [784, 321] width 881 height 47
drag, startPoint x: 448, startPoint y: 343, endPoint x: 242, endPoint y: 327, distance: 206.6
click at [242, 327] on div "2 3 4 Informations location Informations propriétaire Informations bail Validat…" at bounding box center [784, 387] width 1568 height 951
type input "Mathieu"
click at [435, 438] on input "Quel est son nom ?" at bounding box center [784, 420] width 881 height 47
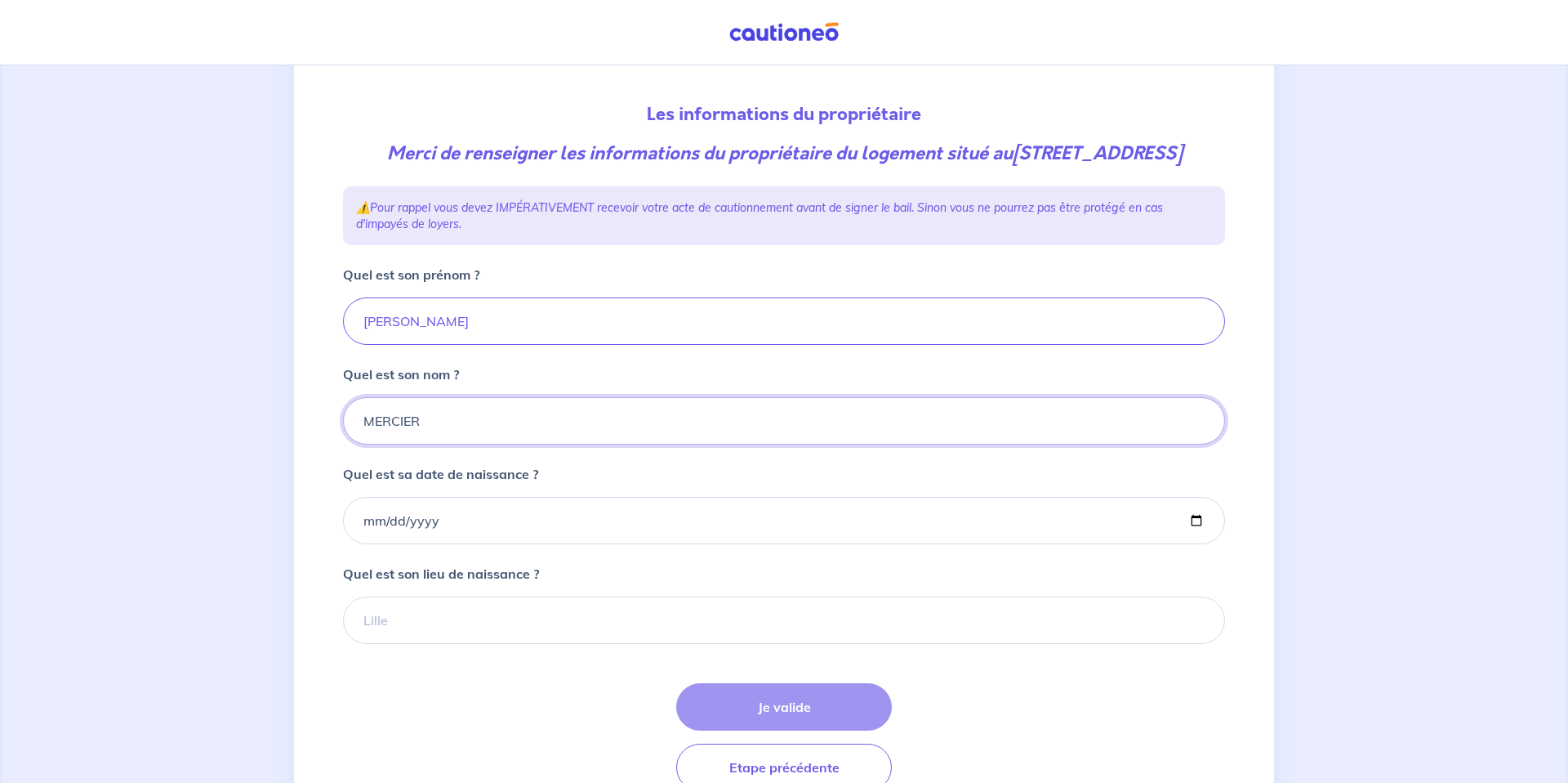
type input "MERCIER"
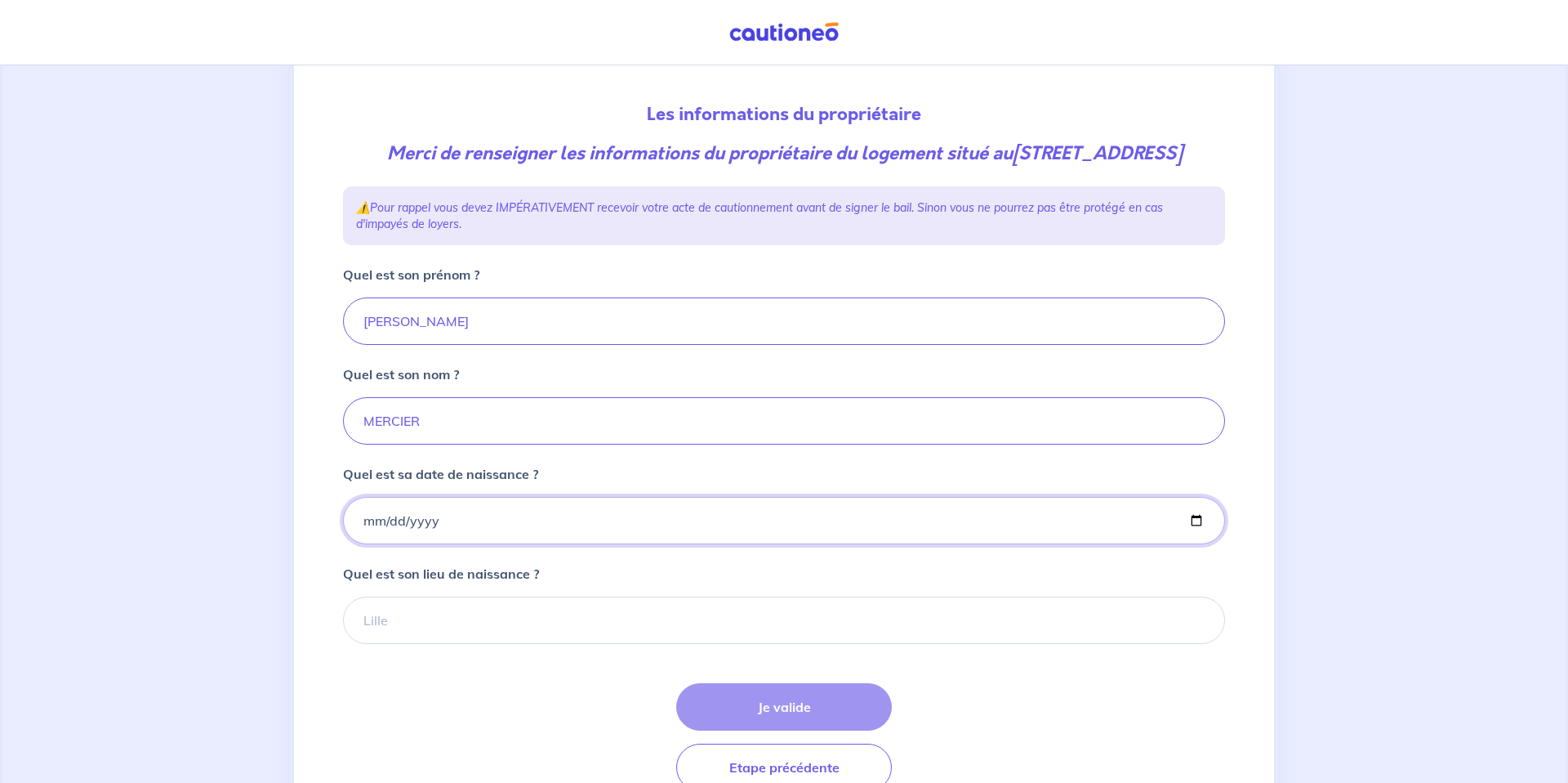
click at [418, 544] on input "Quel est sa date de naissance ?" at bounding box center [784, 520] width 881 height 47
type input "1995-05-26"
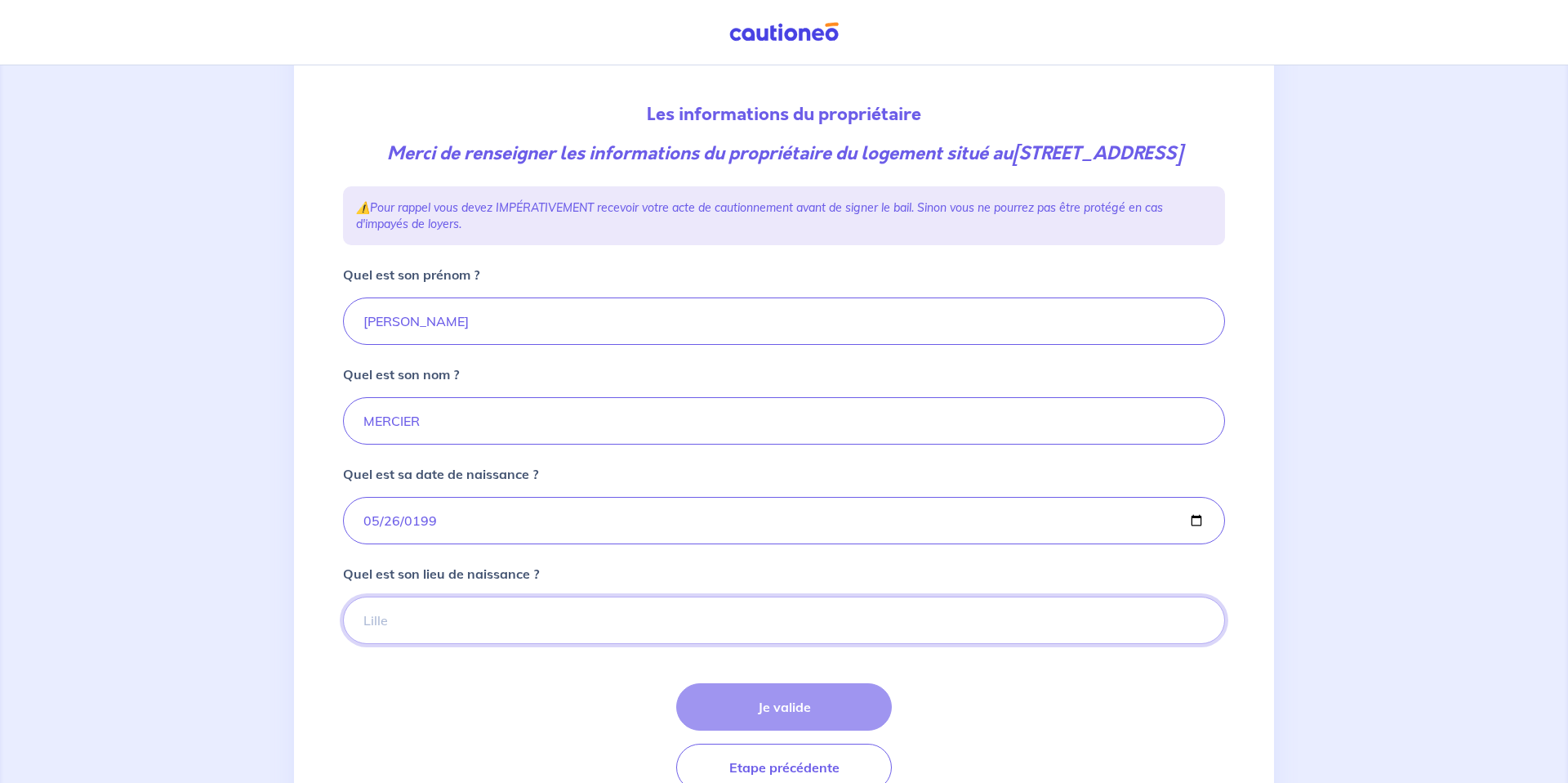
click at [419, 638] on input "Quel est son lieu de naissance ?" at bounding box center [784, 619] width 881 height 47
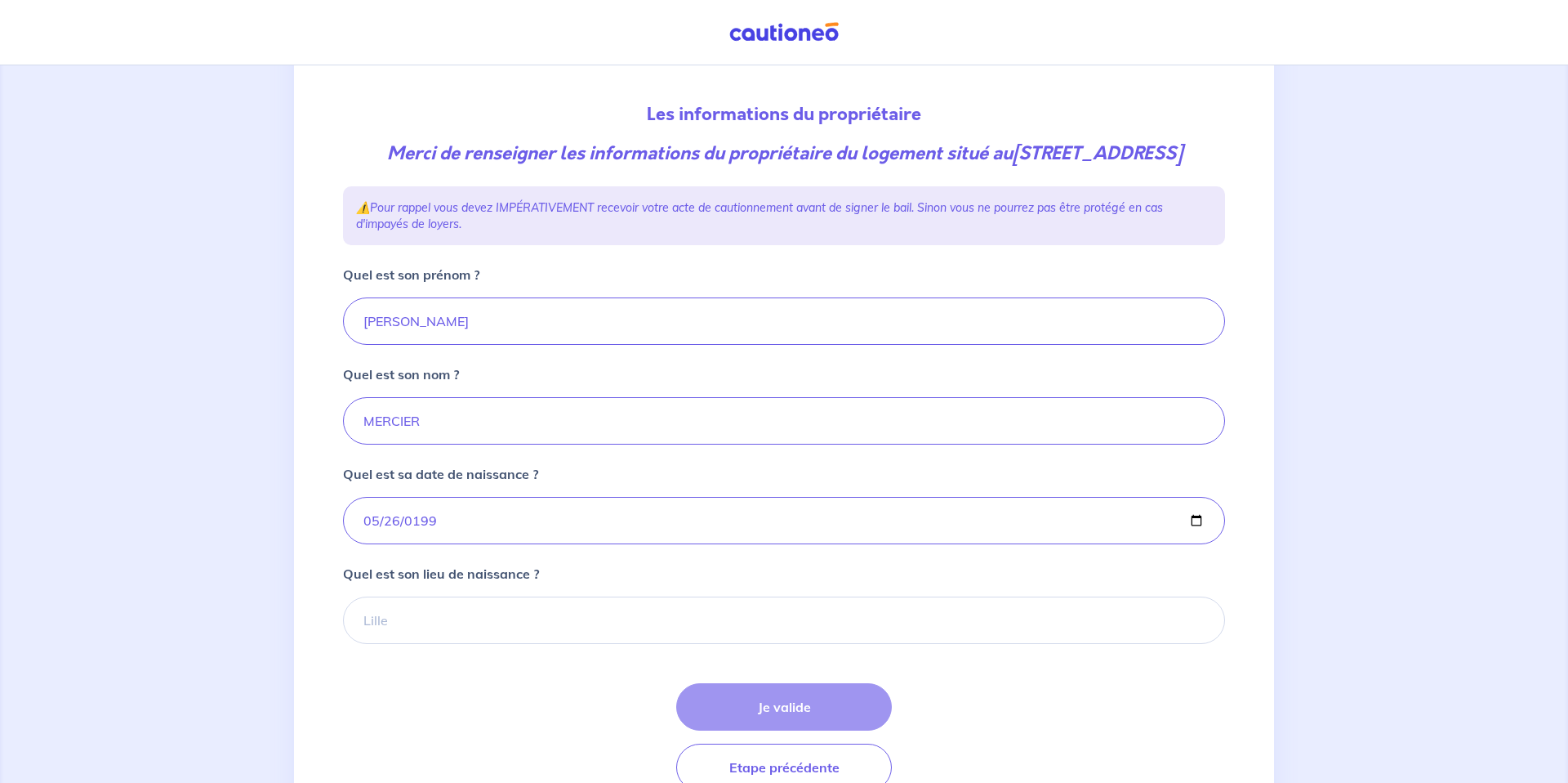
scroll to position [154, 0]
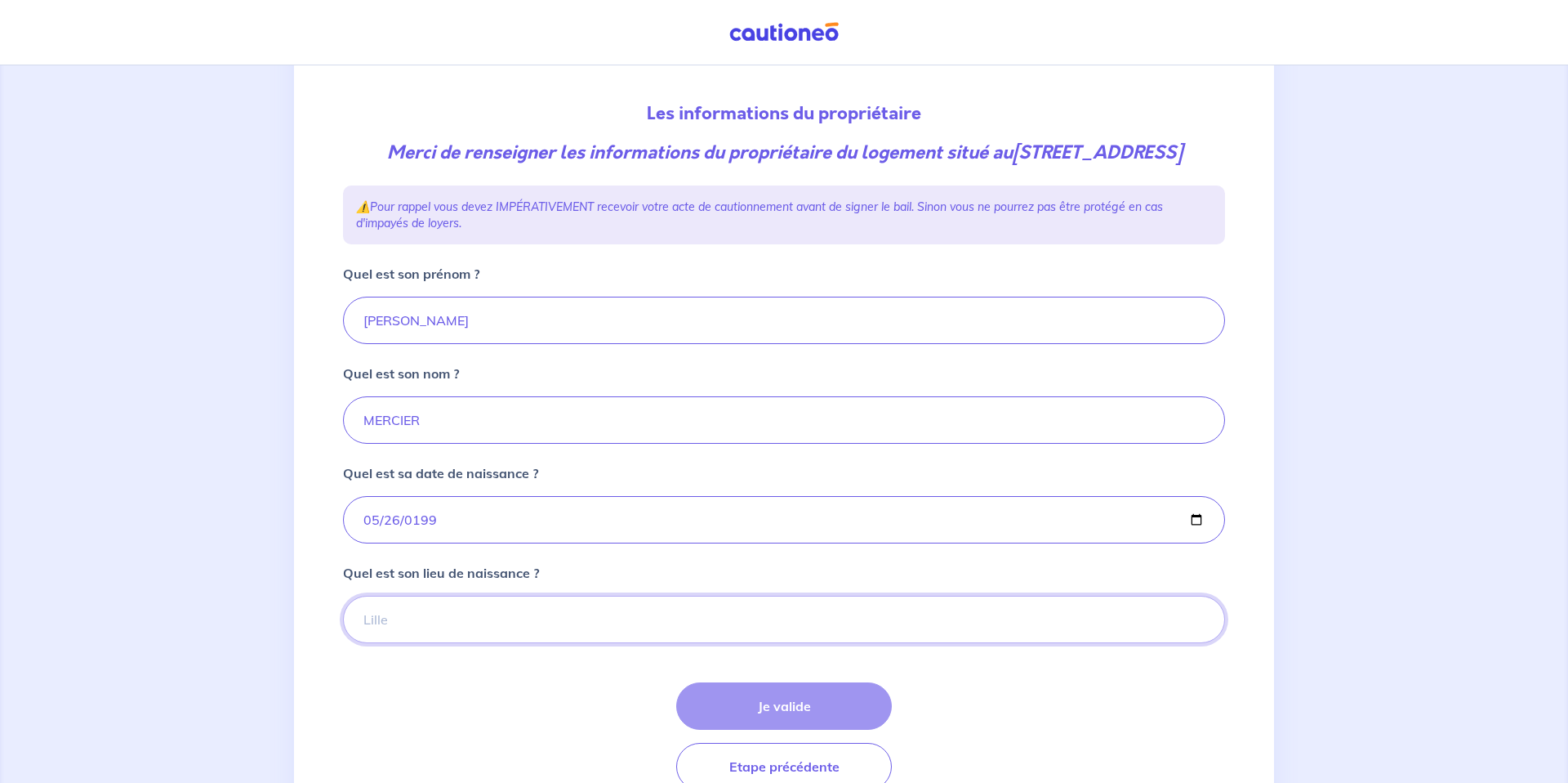
click at [432, 642] on input "Quel est son lieu de naissance ?" at bounding box center [784, 618] width 881 height 47
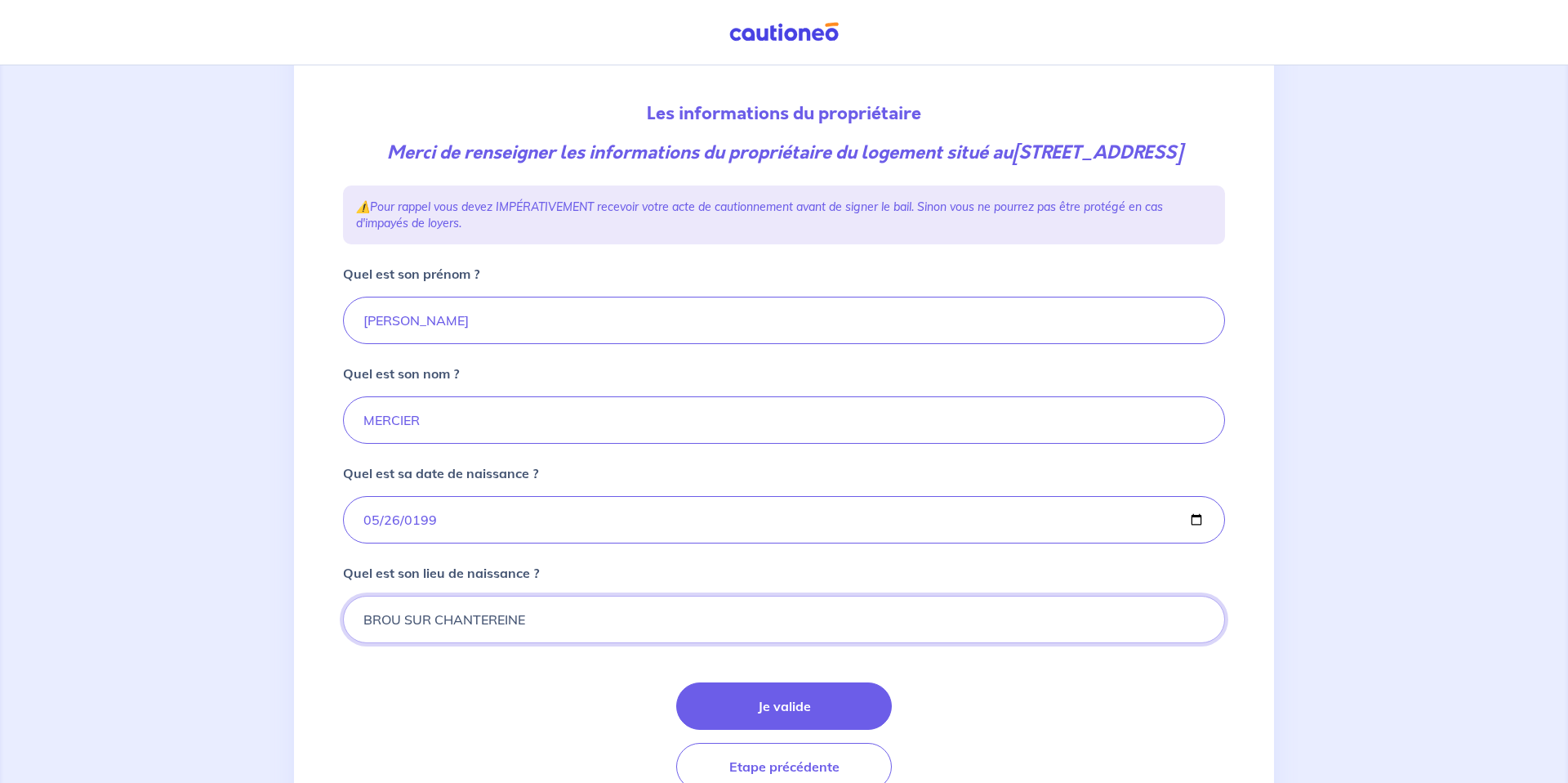
type input "BROU SUR CHANTEREINE"
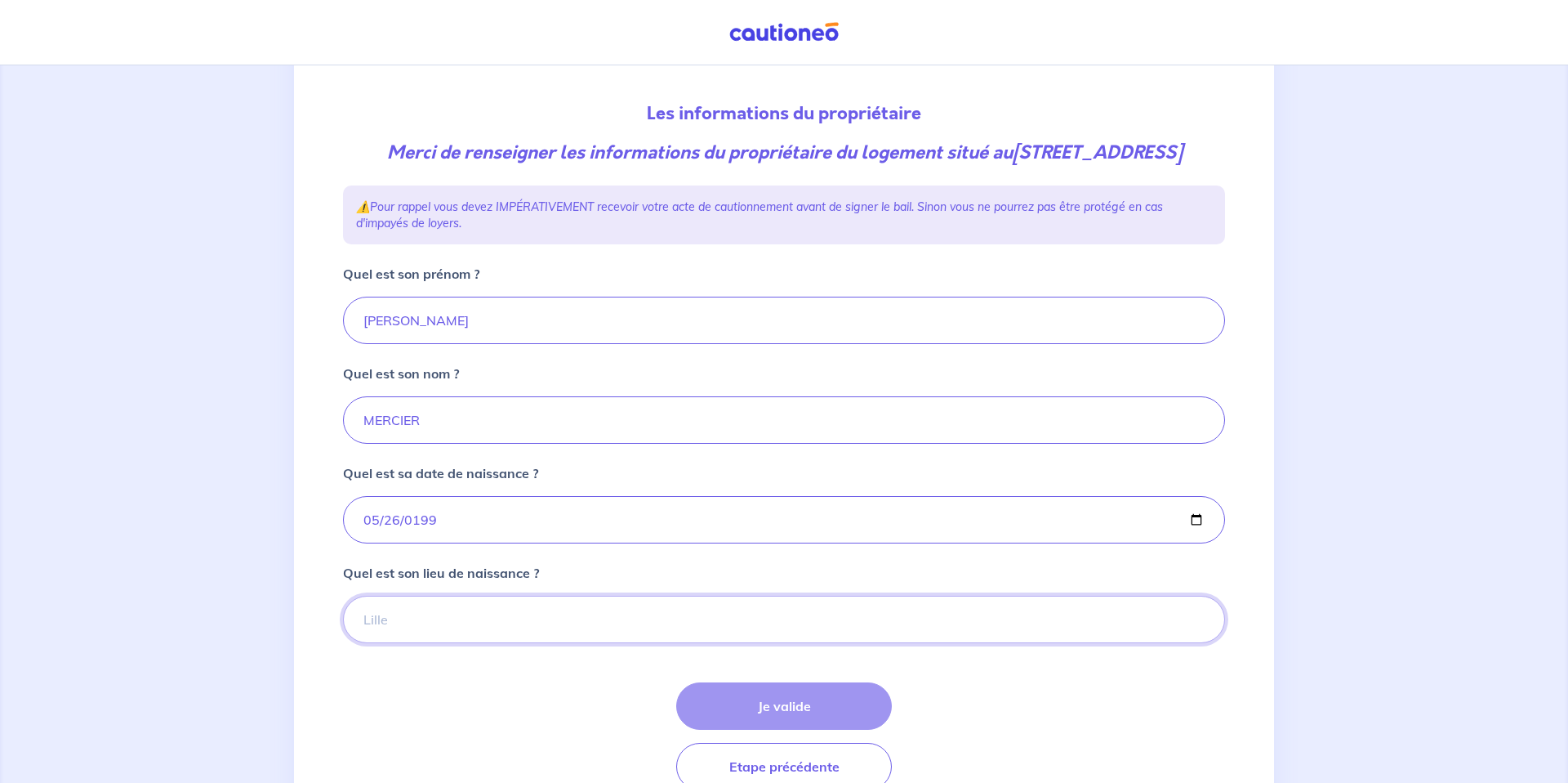
paste input "Brou-sur-Chantereine"
type input "Brou-sur-Chantereine"
click at [754, 729] on button "Je valide" at bounding box center [784, 705] width 215 height 47
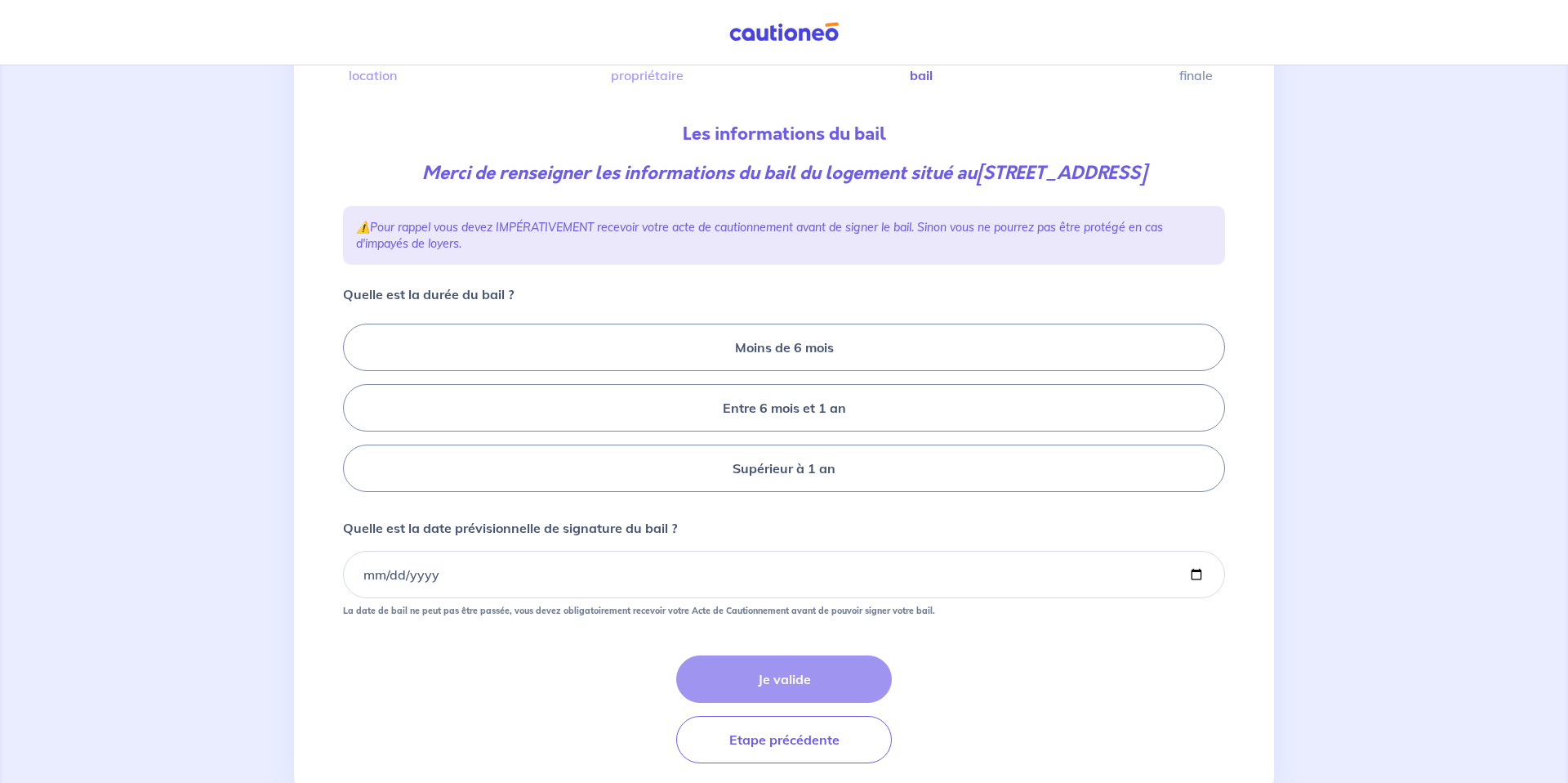
scroll to position [139, 0]
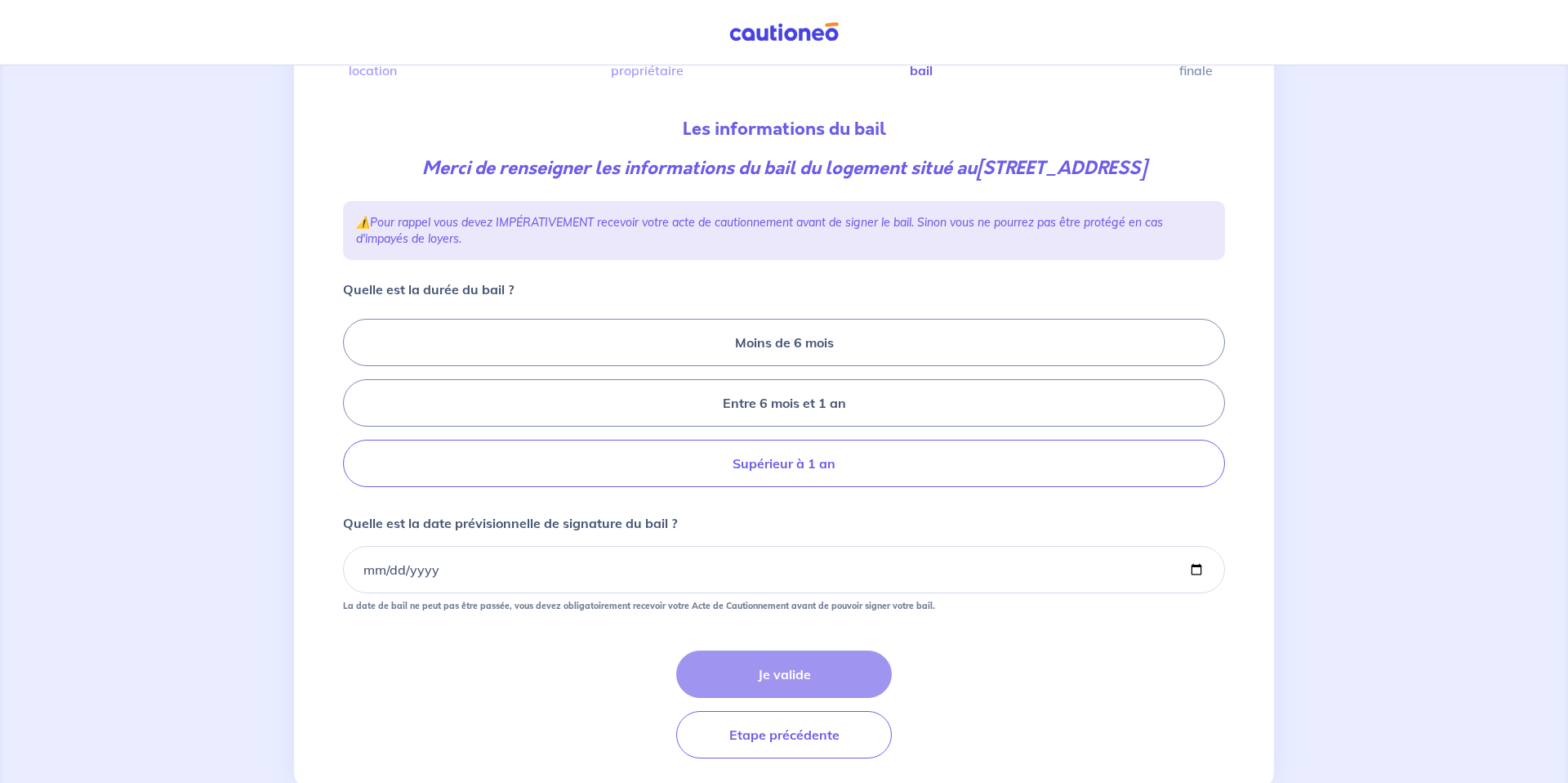
click at [806, 467] on label "Supérieur à 1 an" at bounding box center [784, 462] width 881 height 47
click at [354, 409] on input "Supérieur à 1 an" at bounding box center [347, 402] width 10 height 10
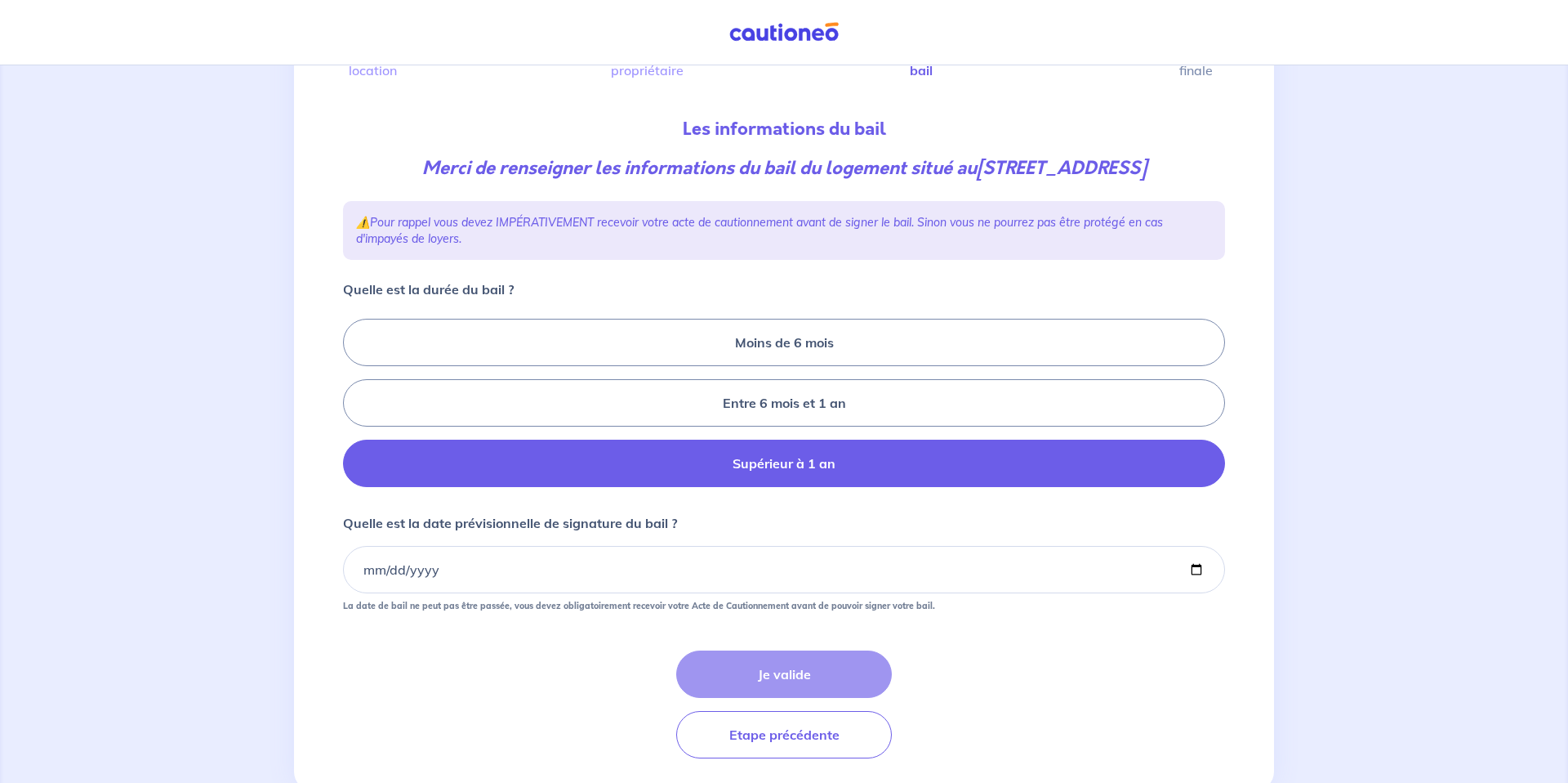
radio input "true"
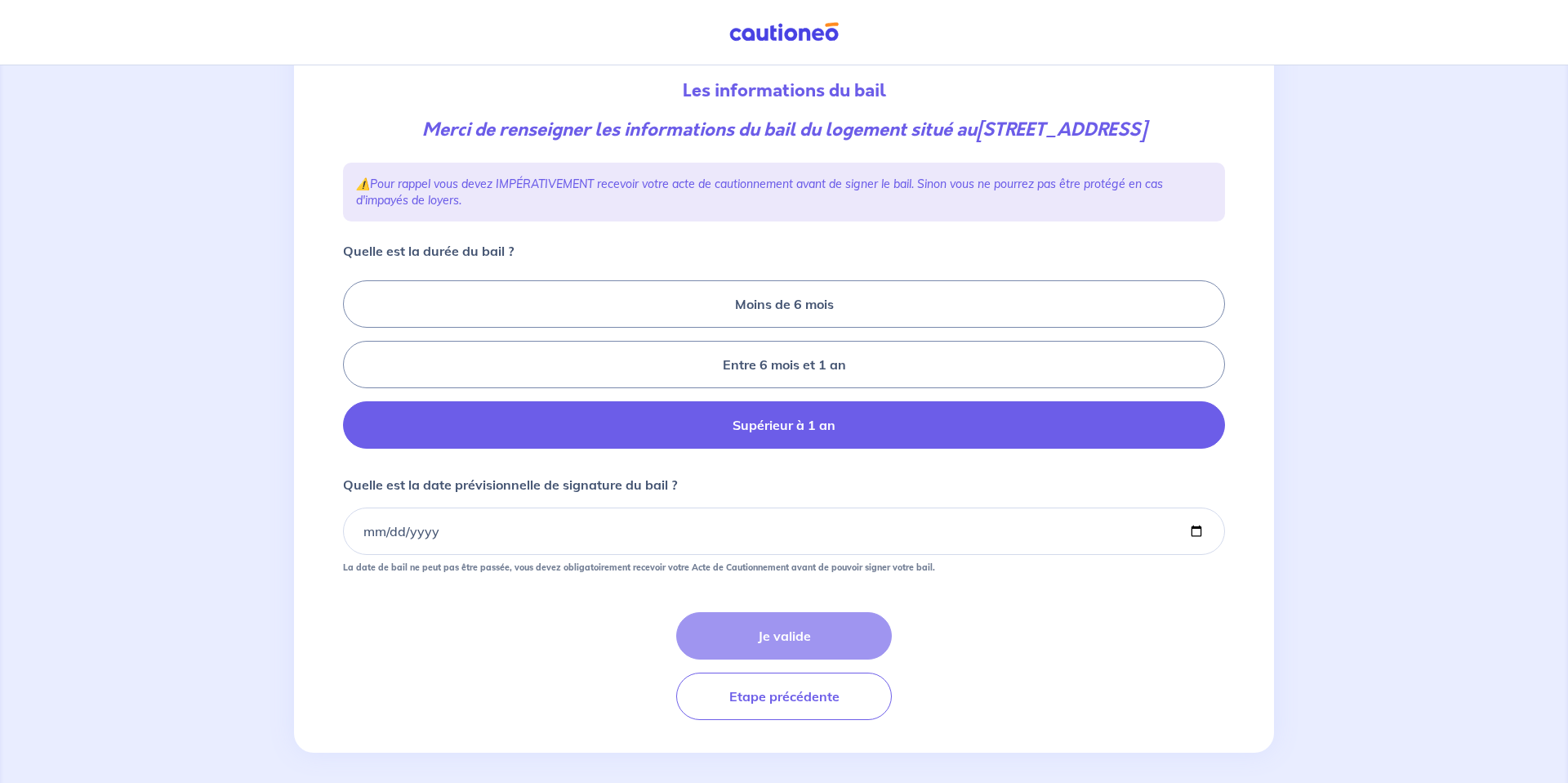
scroll to position [180, 0]
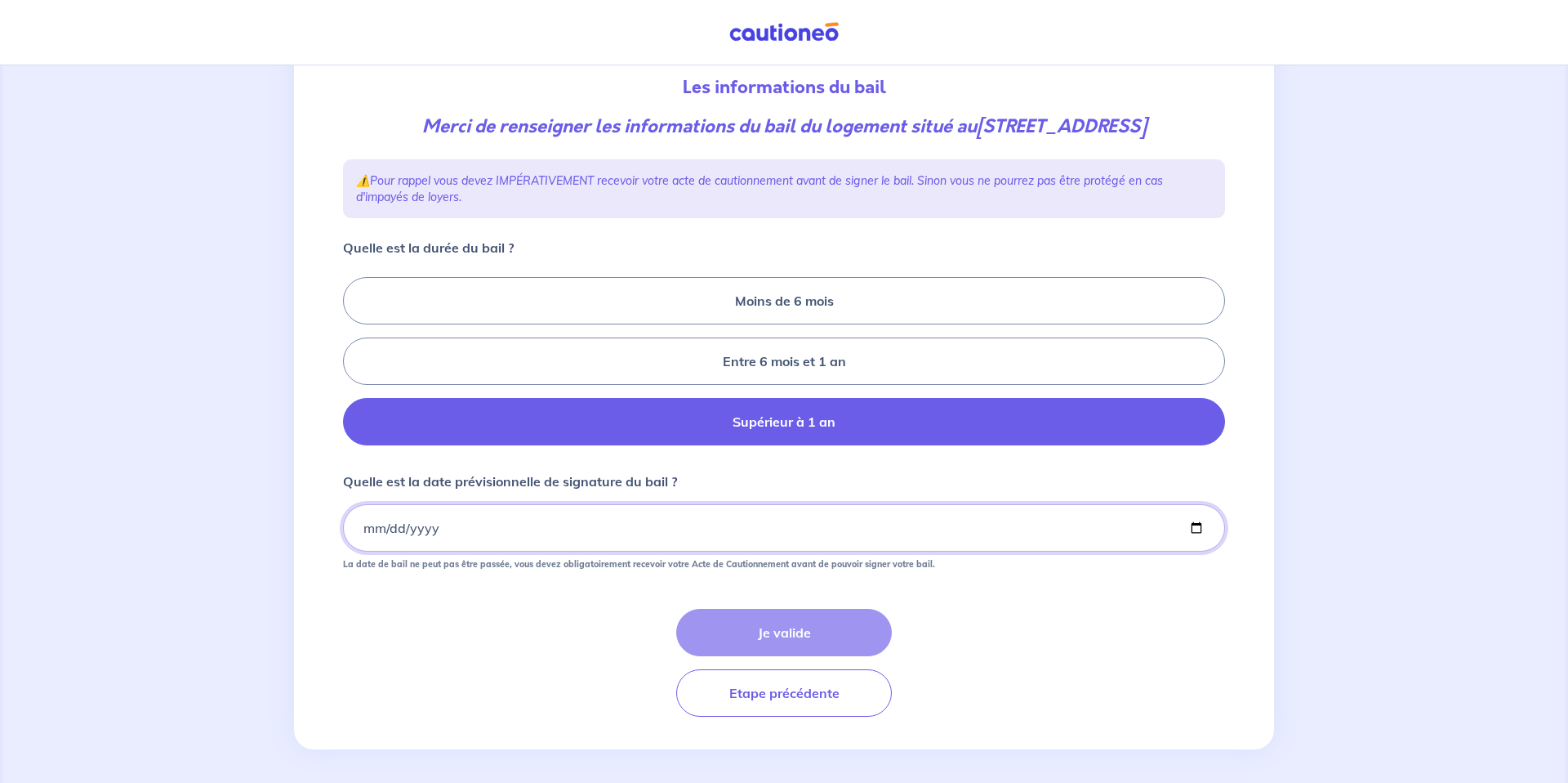
click at [1198, 531] on input "Quelle est la date prévisionnelle de signature du bail ?" at bounding box center [784, 527] width 881 height 47
type input "2025-09-25"
click at [801, 625] on button "Je valide" at bounding box center [784, 631] width 215 height 47
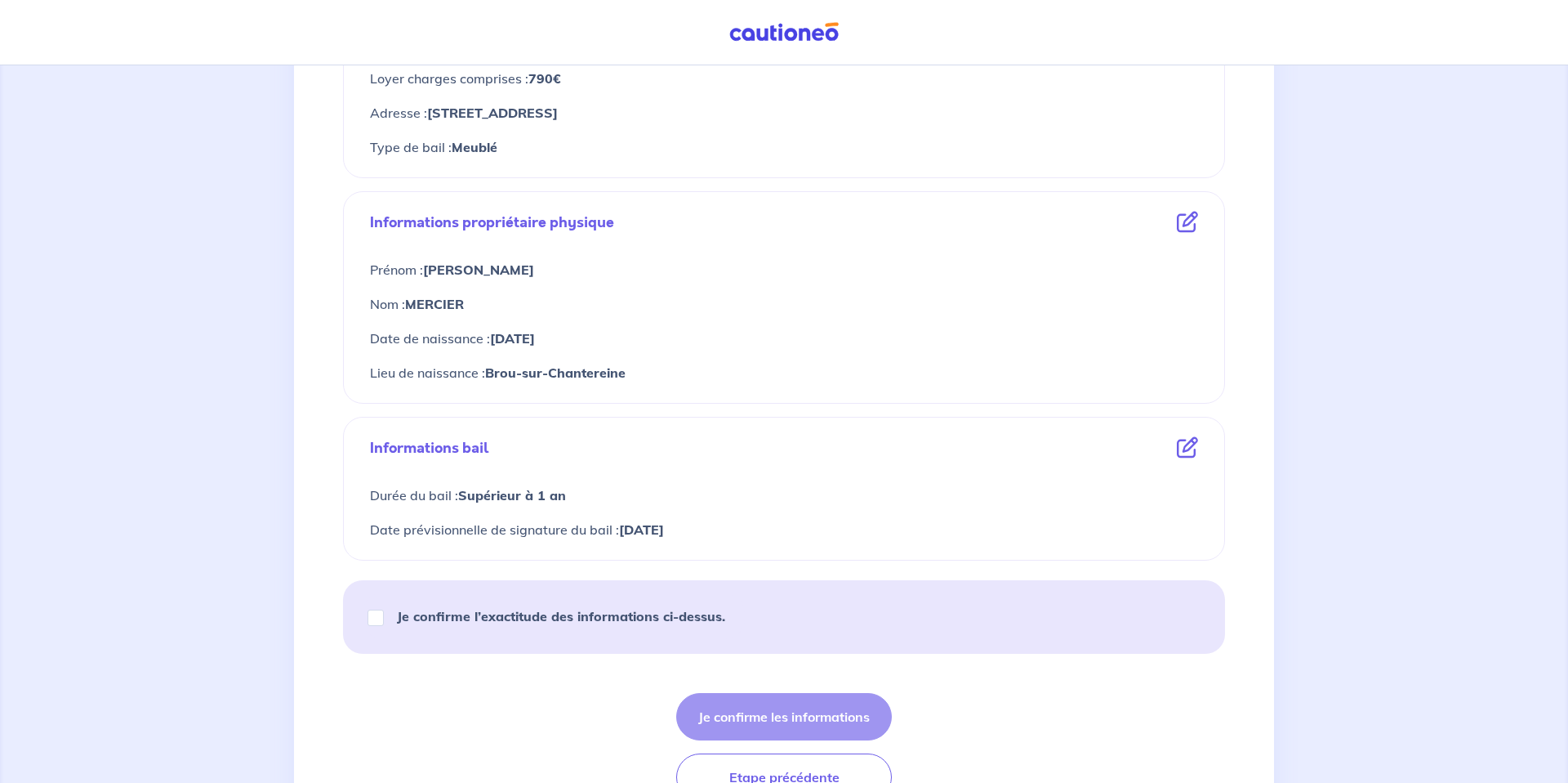
scroll to position [464, 0]
click at [384, 616] on div "Je confirme l’exactitude des informations ci-dessus." at bounding box center [553, 612] width 383 height 45
click at [379, 618] on input "Je confirme l’exactitude des informations ci-dessus." at bounding box center [376, 615] width 17 height 17
checkbox input "true"
click at [784, 706] on button "Je confirme les informations" at bounding box center [784, 713] width 215 height 47
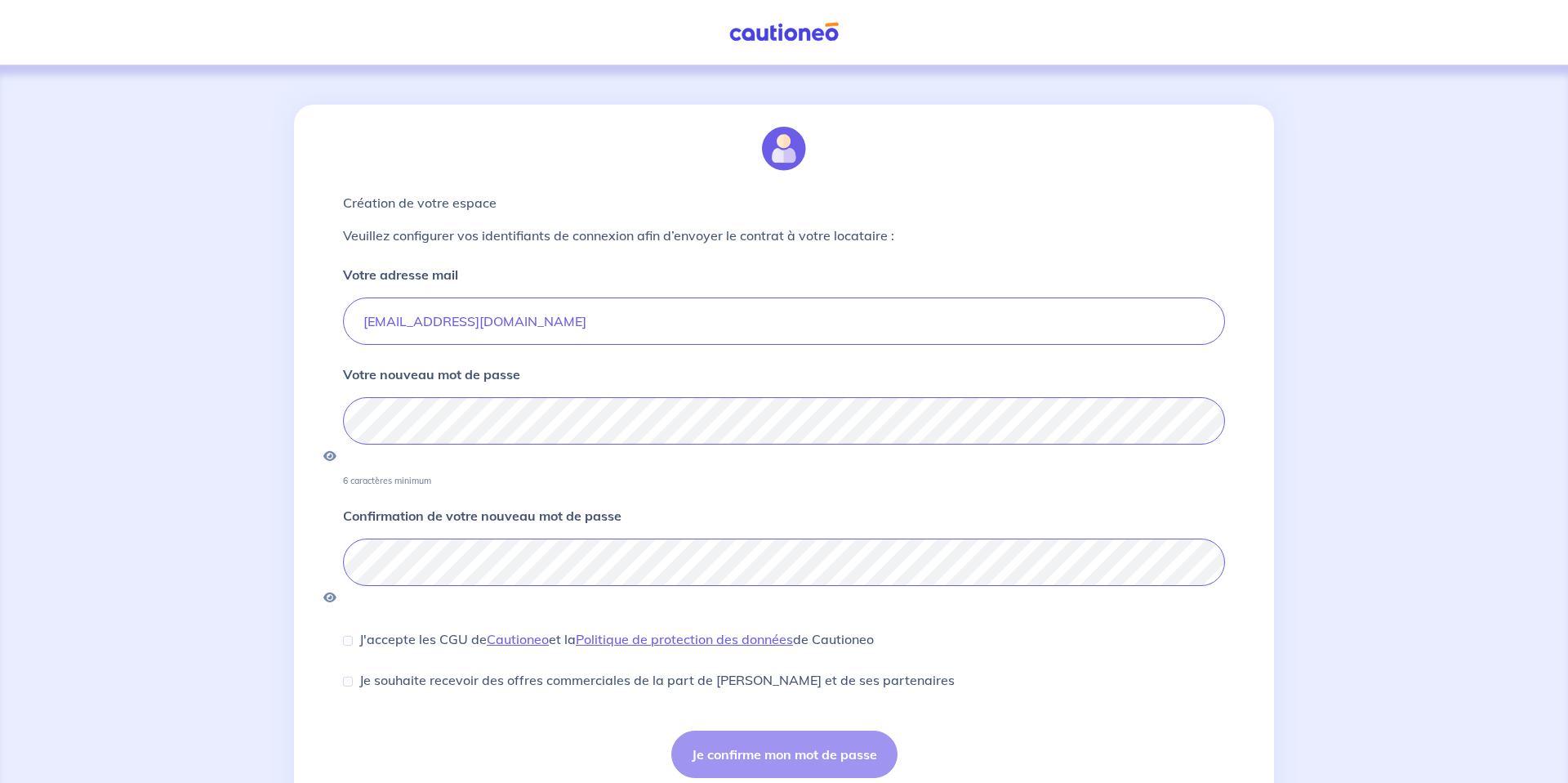
click at [1150, 481] on form "Votre adresse mail gestion@hellomyflat.fr Votre nouveau mot de passe 6 caractèr…" at bounding box center [784, 520] width 881 height 513
click at [336, 450] on icon "button" at bounding box center [330, 456] width 13 height 11
click at [316, 415] on div "Création de votre espace Veuillez configurer vos identifiants de connexion afin…" at bounding box center [784, 457] width 979 height 705
click at [348, 635] on input "J'accepte les CGU de Cautioneo et la Politique de protection des données de Cau…" at bounding box center [347, 640] width 10 height 10
checkbox input "true"
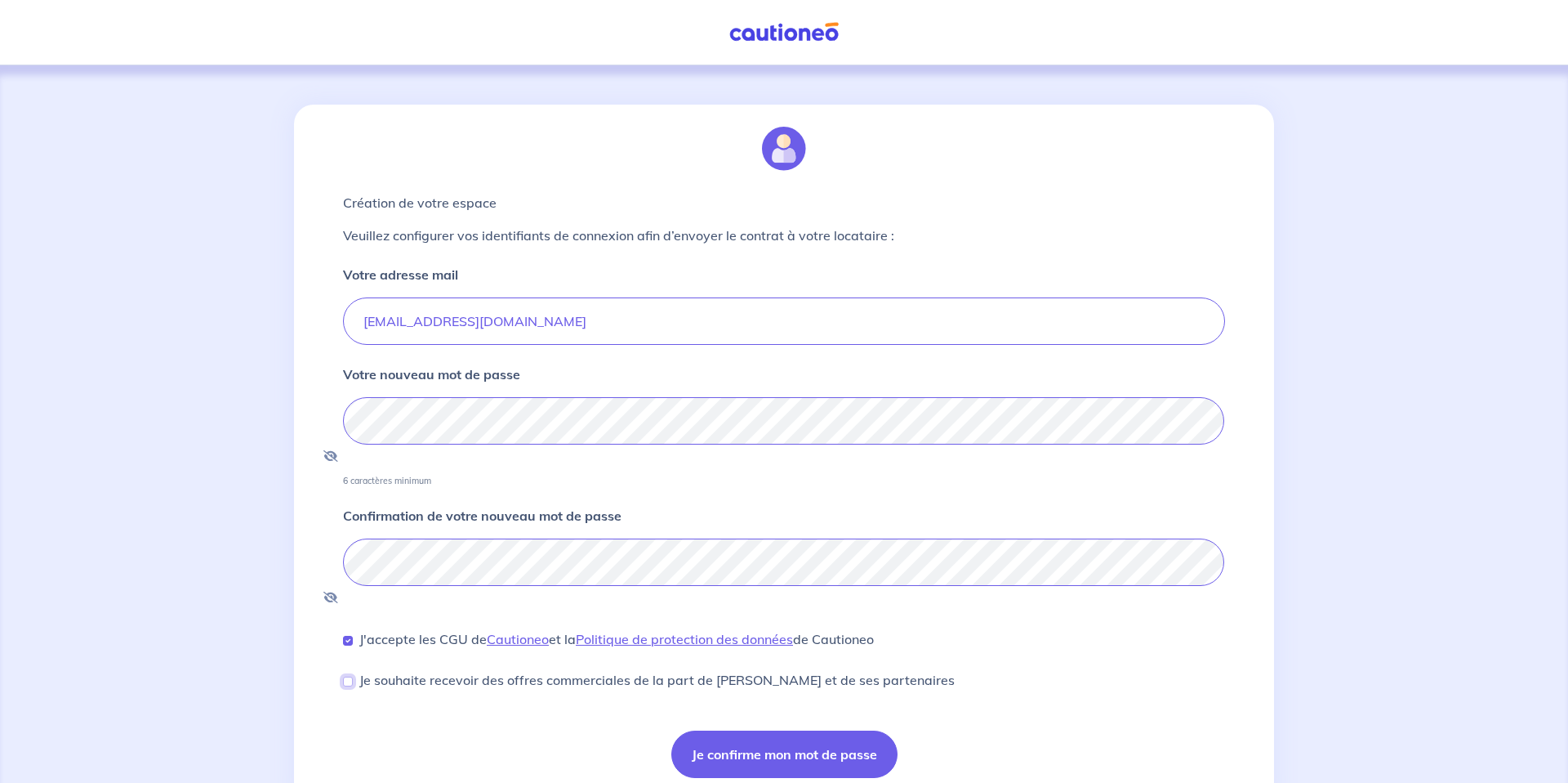
click at [343, 677] on input "Je souhaite recevoir des offres commerciales de la part de Cautioneo et de ses …" at bounding box center [347, 681] width 10 height 10
click at [351, 677] on input "Je souhaite recevoir des offres commerciales de la part de Cautioneo et de ses …" at bounding box center [347, 681] width 10 height 10
checkbox input "false"
click at [815, 730] on button "Je confirme mon mot de passe" at bounding box center [784, 753] width 226 height 47
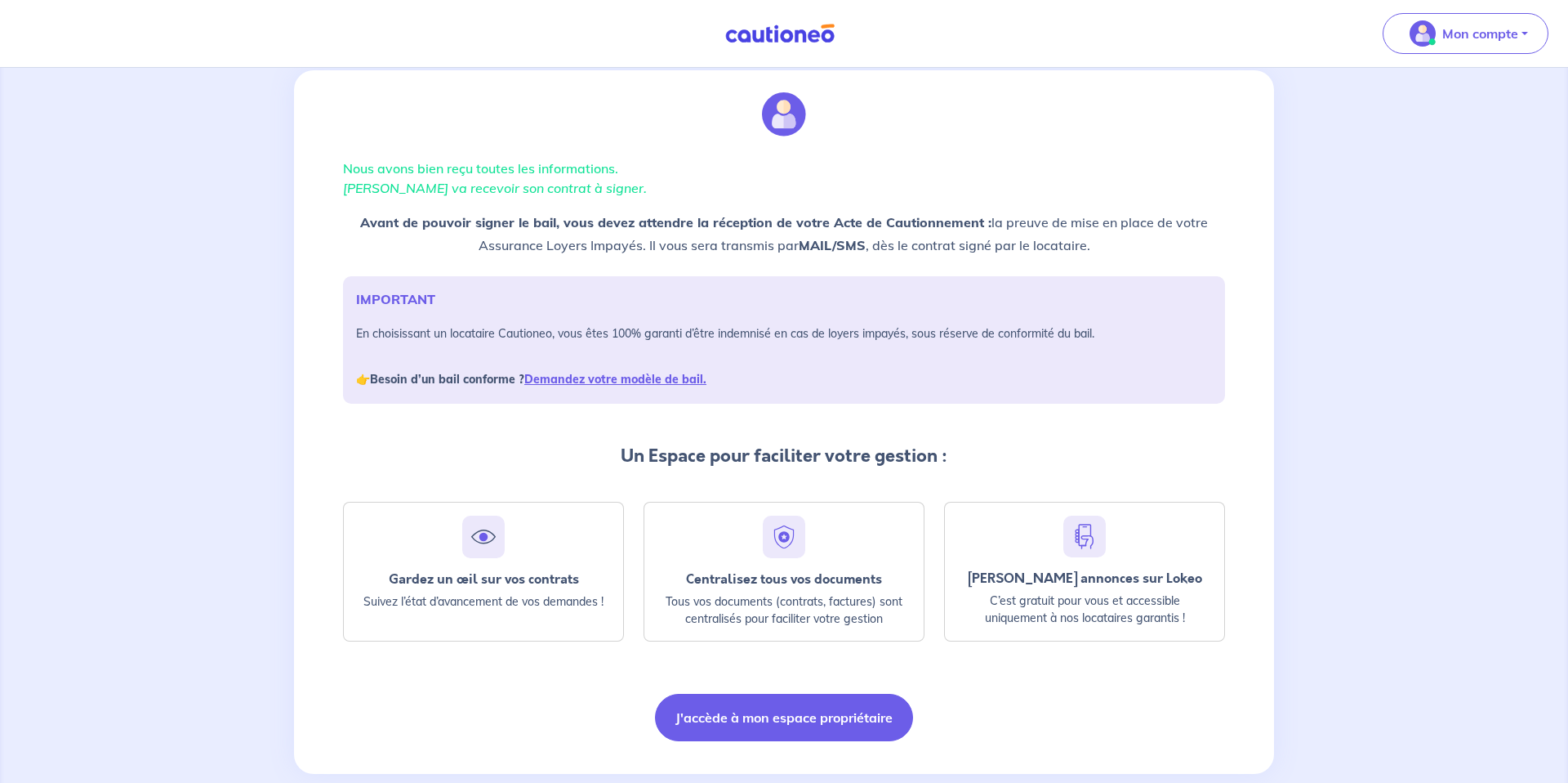
scroll to position [67, 0]
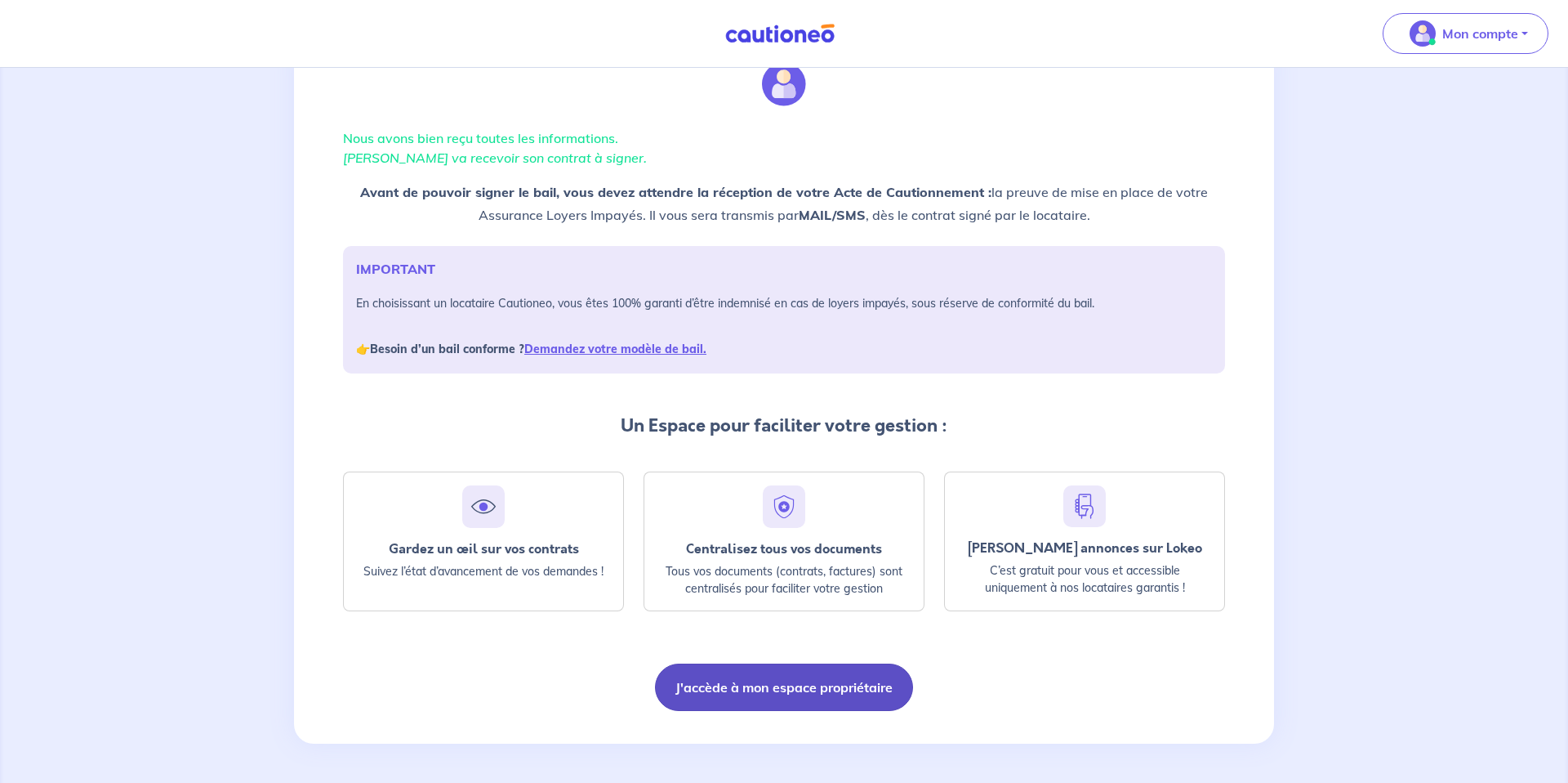
click at [845, 693] on button "J'accède à mon espace propriétaire" at bounding box center [784, 687] width 258 height 47
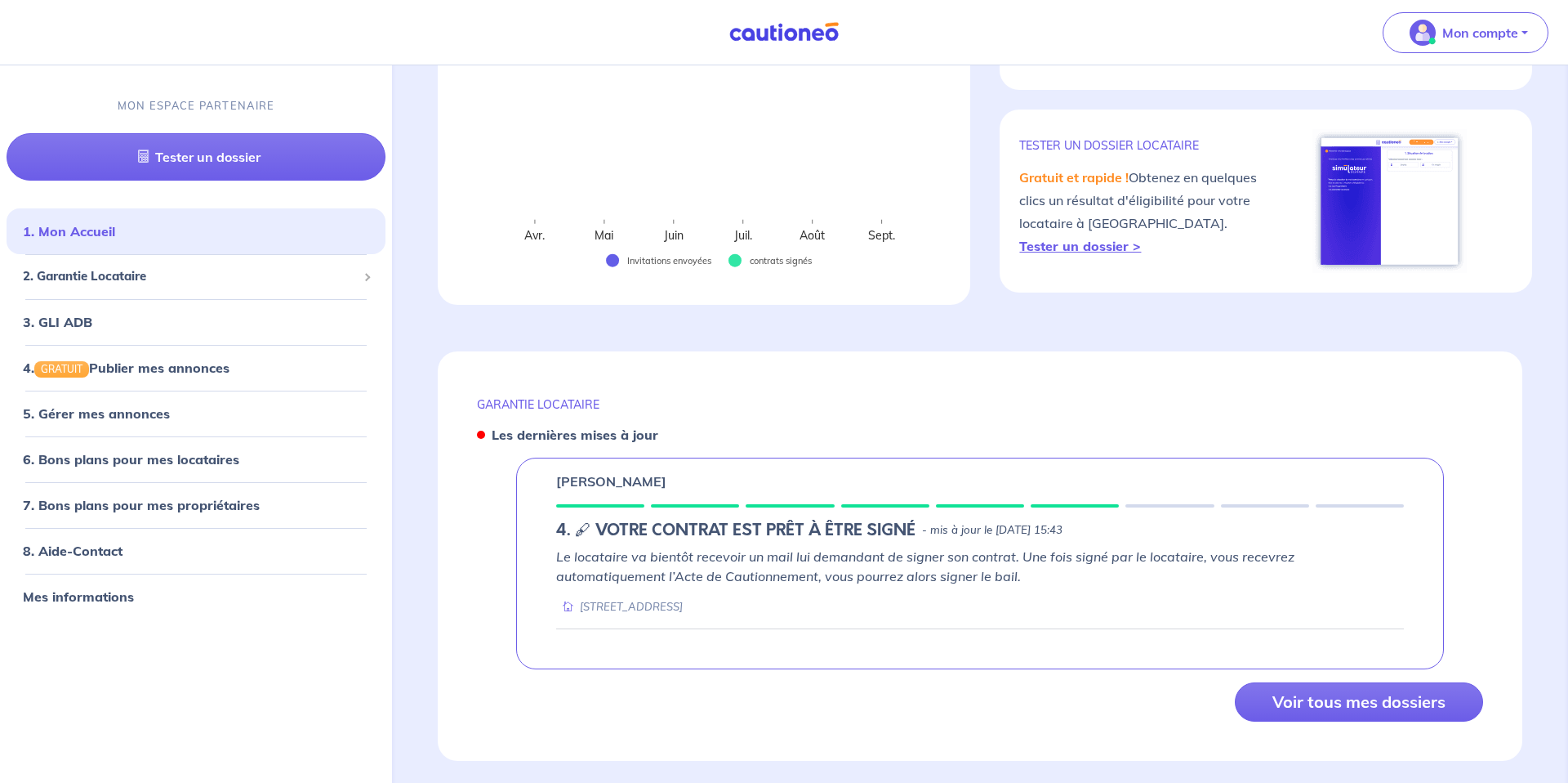
scroll to position [348, 0]
